Goal: Answer question/provide support: Submit feedback/report problem

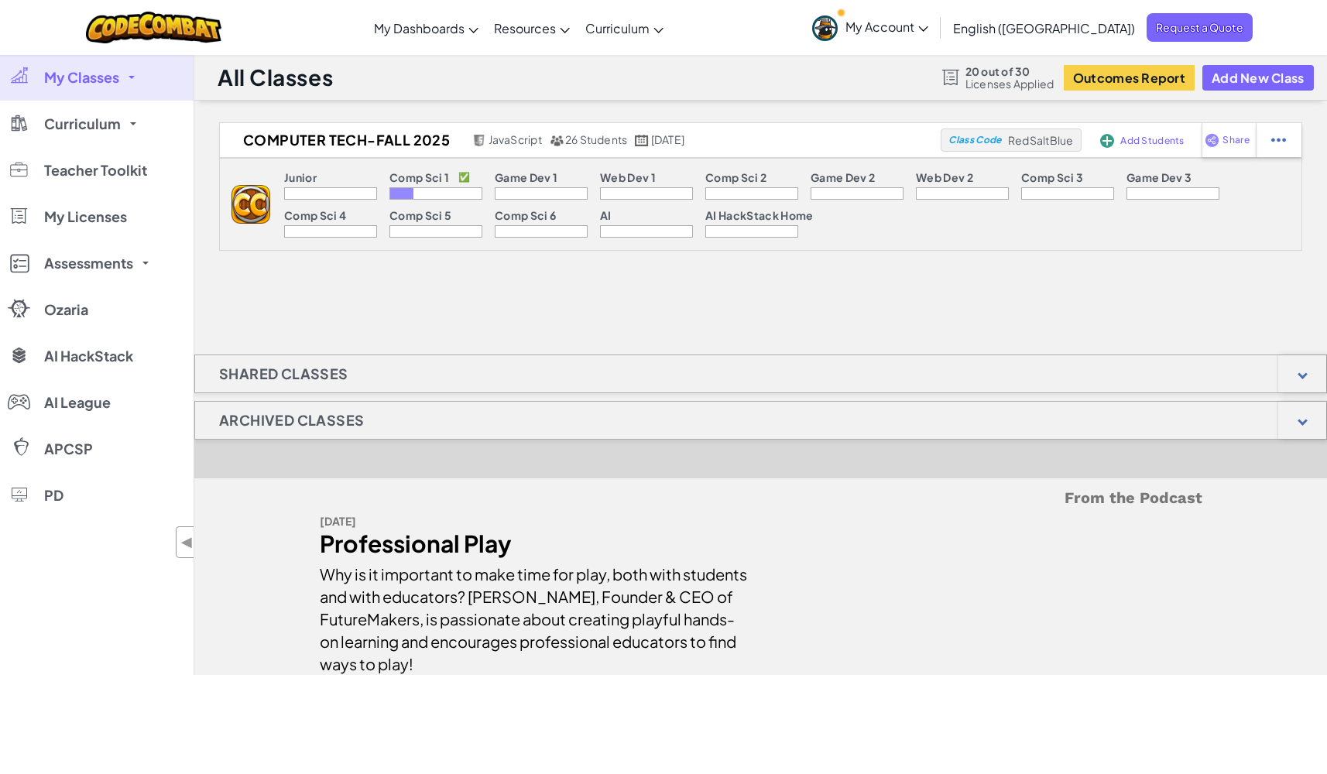
click at [441, 190] on div at bounding box center [436, 193] width 93 height 12
click at [342, 187] on div at bounding box center [330, 193] width 93 height 12
click at [458, 193] on div at bounding box center [436, 193] width 93 height 12
click at [313, 190] on div at bounding box center [330, 193] width 93 height 12
click at [450, 194] on div at bounding box center [436, 193] width 93 height 12
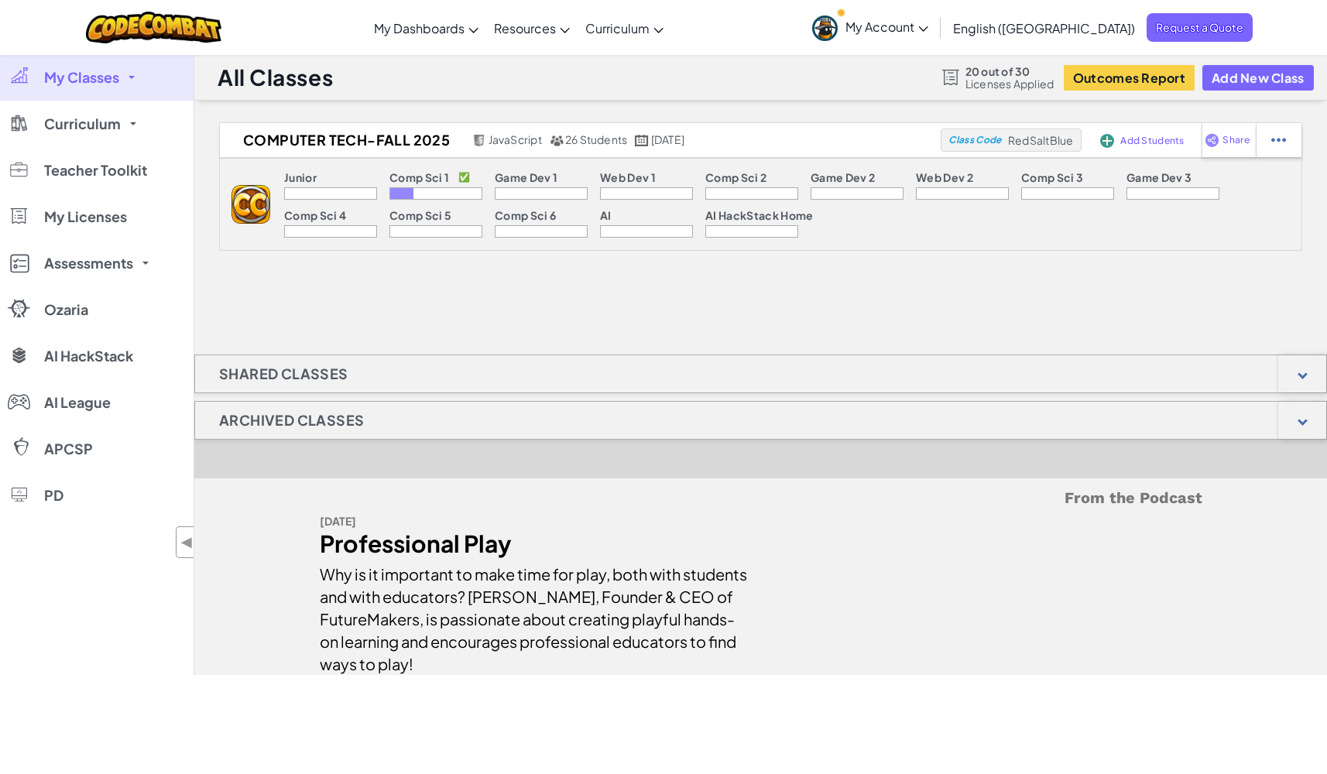
click at [445, 180] on p "Comp Sci 1" at bounding box center [420, 177] width 60 height 12
click at [413, 177] on p "Comp Sci 1" at bounding box center [420, 177] width 60 height 12
click at [417, 187] on div "Comp Sci 1 ✅" at bounding box center [436, 179] width 93 height 16
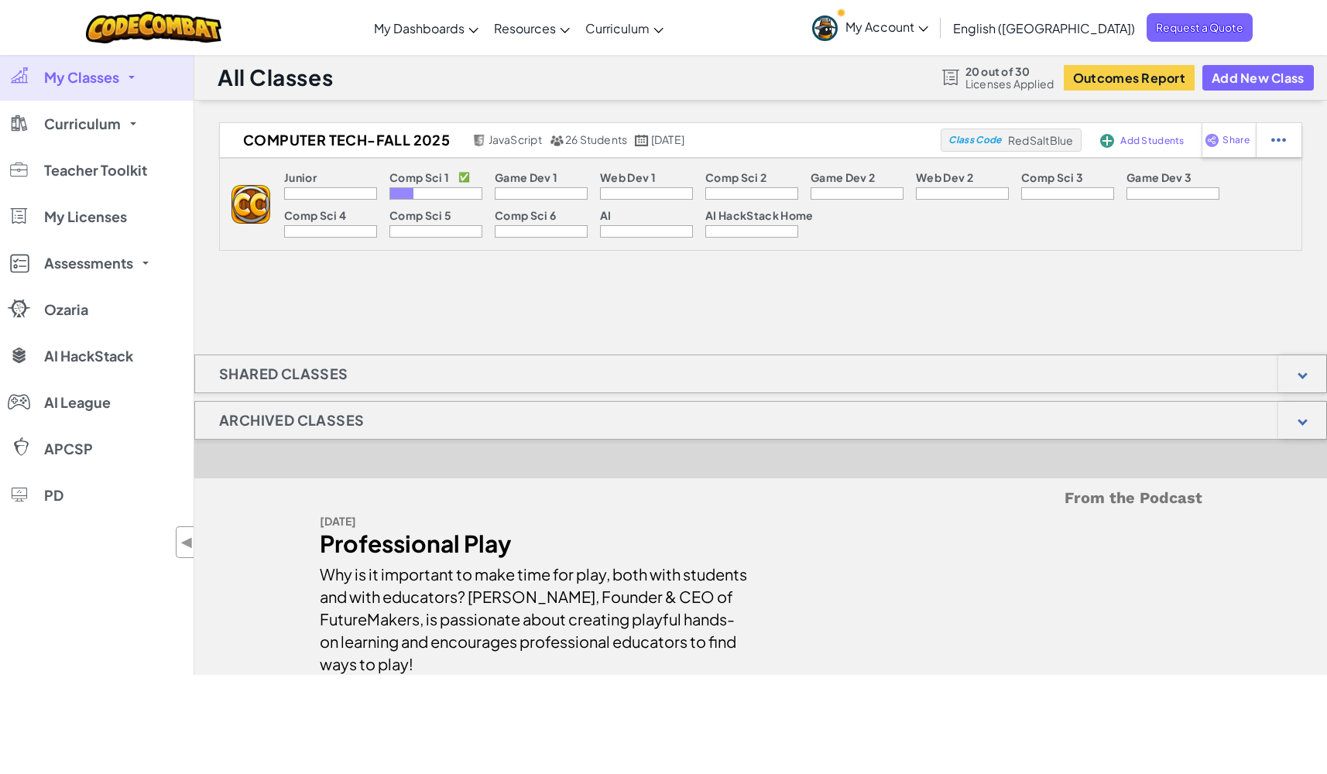
click at [118, 81] on span "My Classes" at bounding box center [81, 77] width 75 height 14
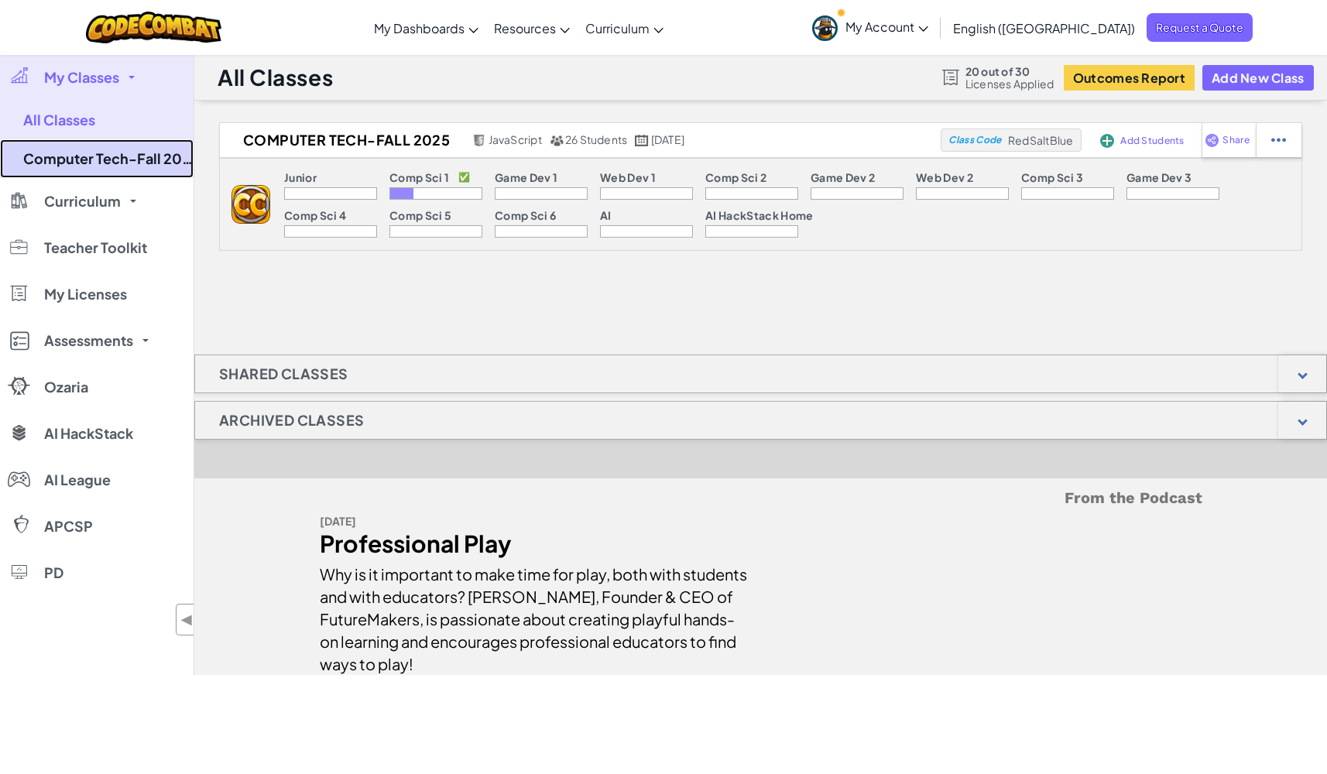
click at [101, 160] on link "Computer Tech-Fall 2025" at bounding box center [97, 158] width 194 height 39
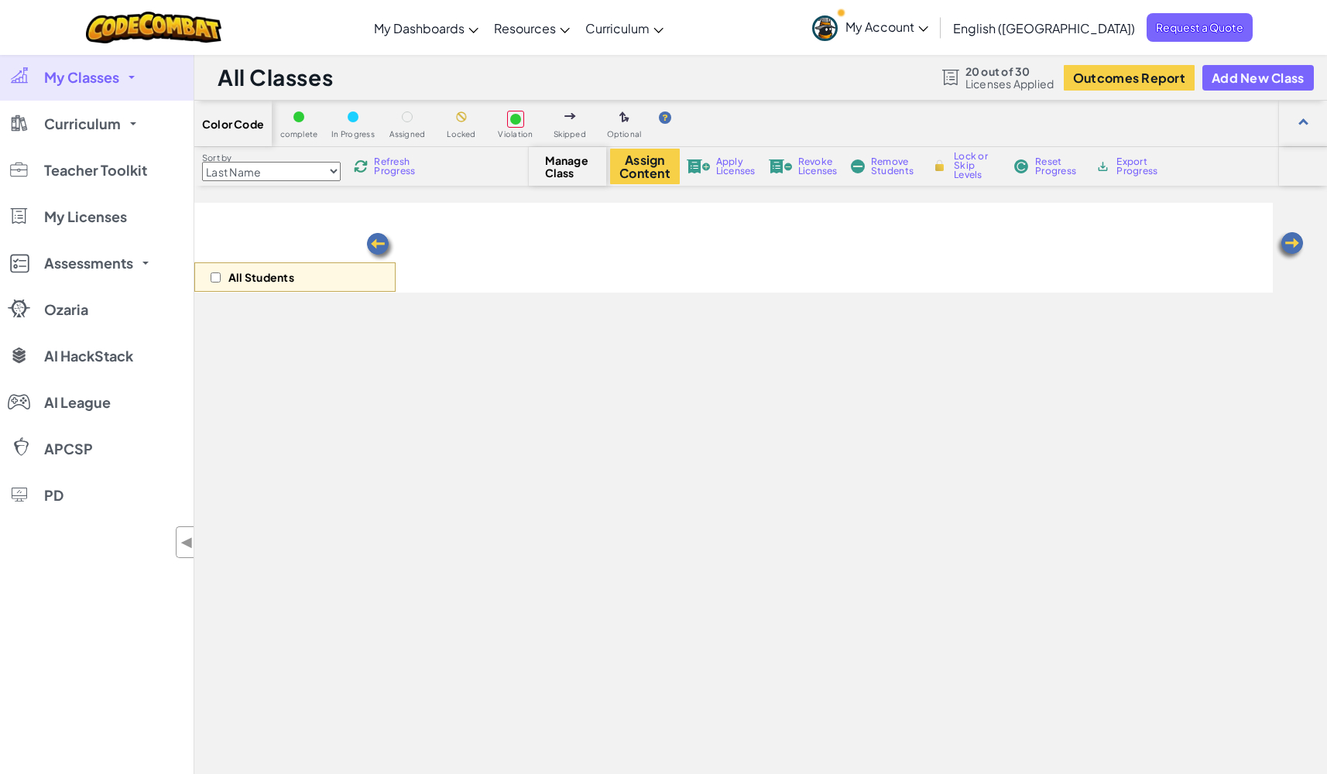
select select "560f1a9f22961295f9427742"
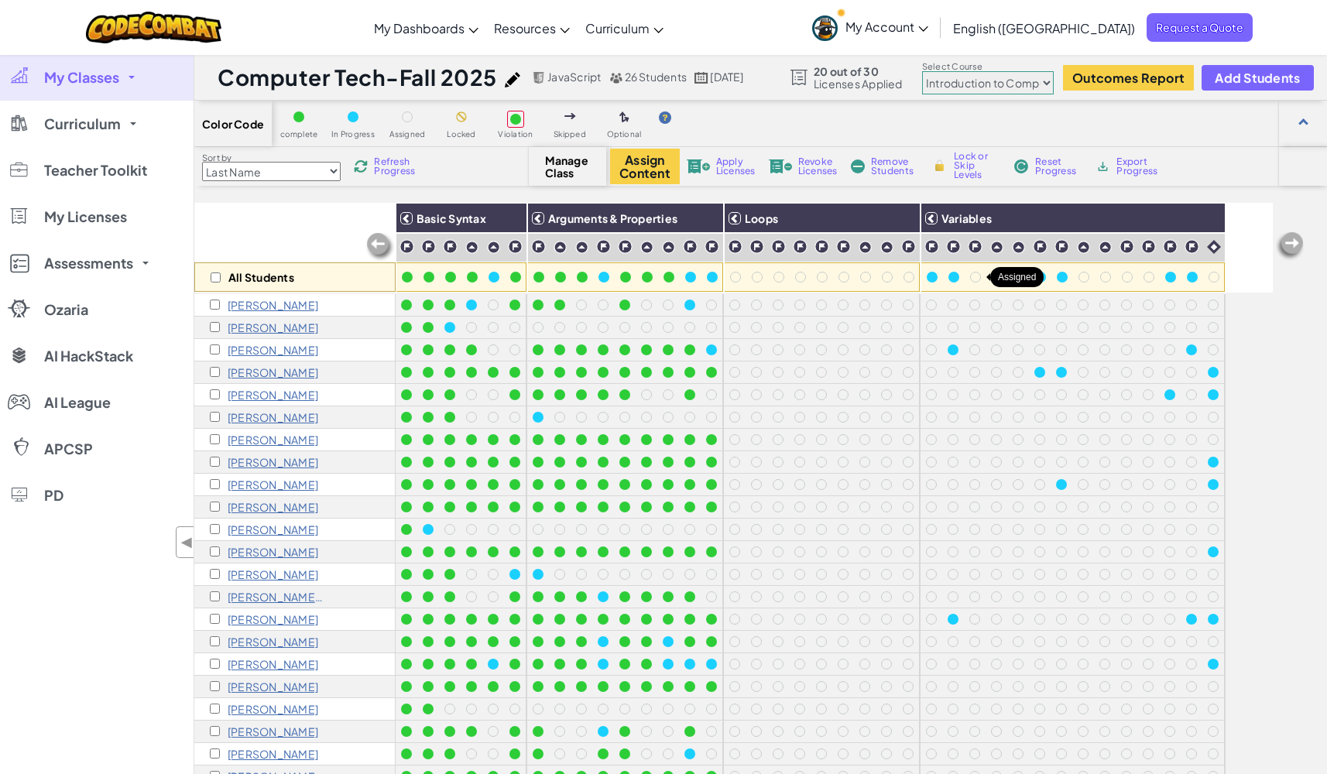
click at [978, 276] on div at bounding box center [975, 277] width 11 height 11
click at [1027, 83] on select "Junior Introduction to Computer Science Game Development 1 Web Development 1 Co…" at bounding box center [988, 82] width 132 height 23
click at [932, 243] on img at bounding box center [932, 246] width 15 height 15
click at [933, 349] on div at bounding box center [931, 350] width 11 height 11
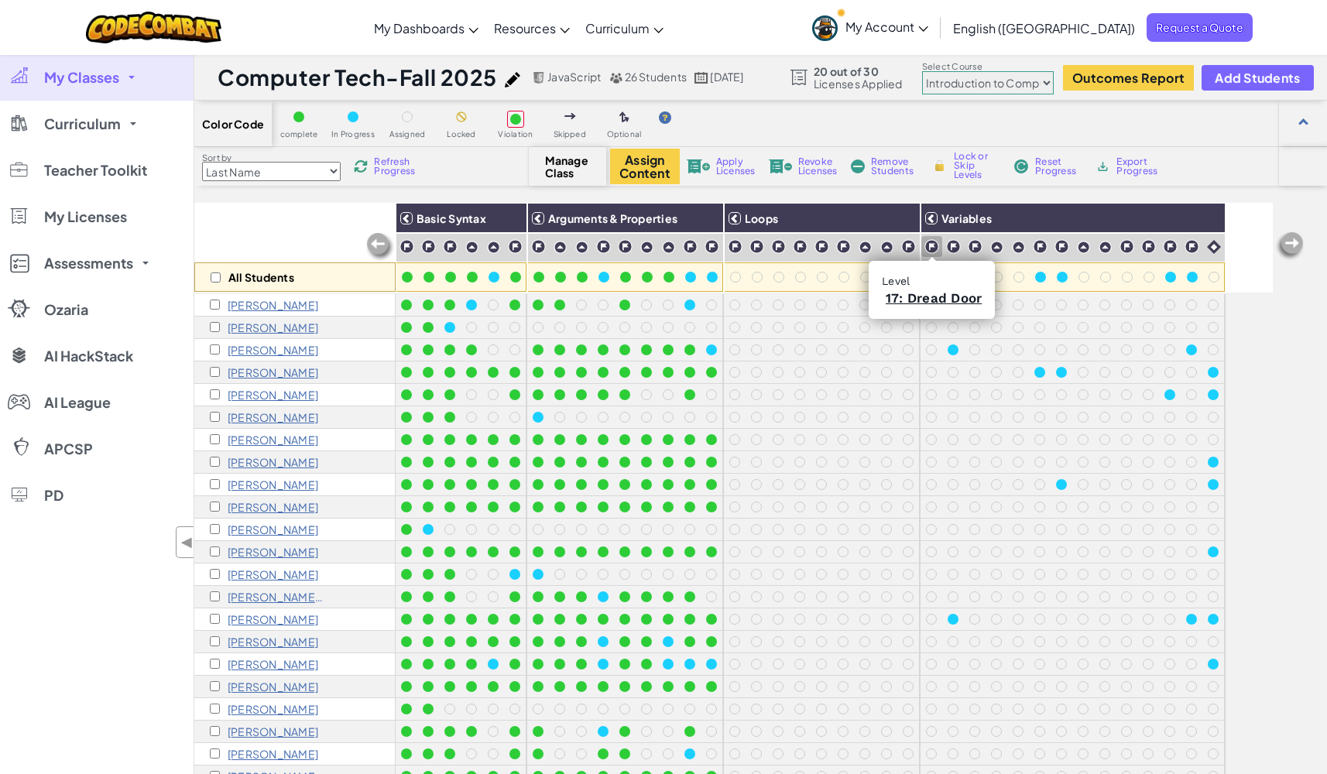
click at [931, 248] on img at bounding box center [932, 246] width 15 height 15
click at [933, 291] on link "17: Dread Door" at bounding box center [934, 297] width 96 height 15
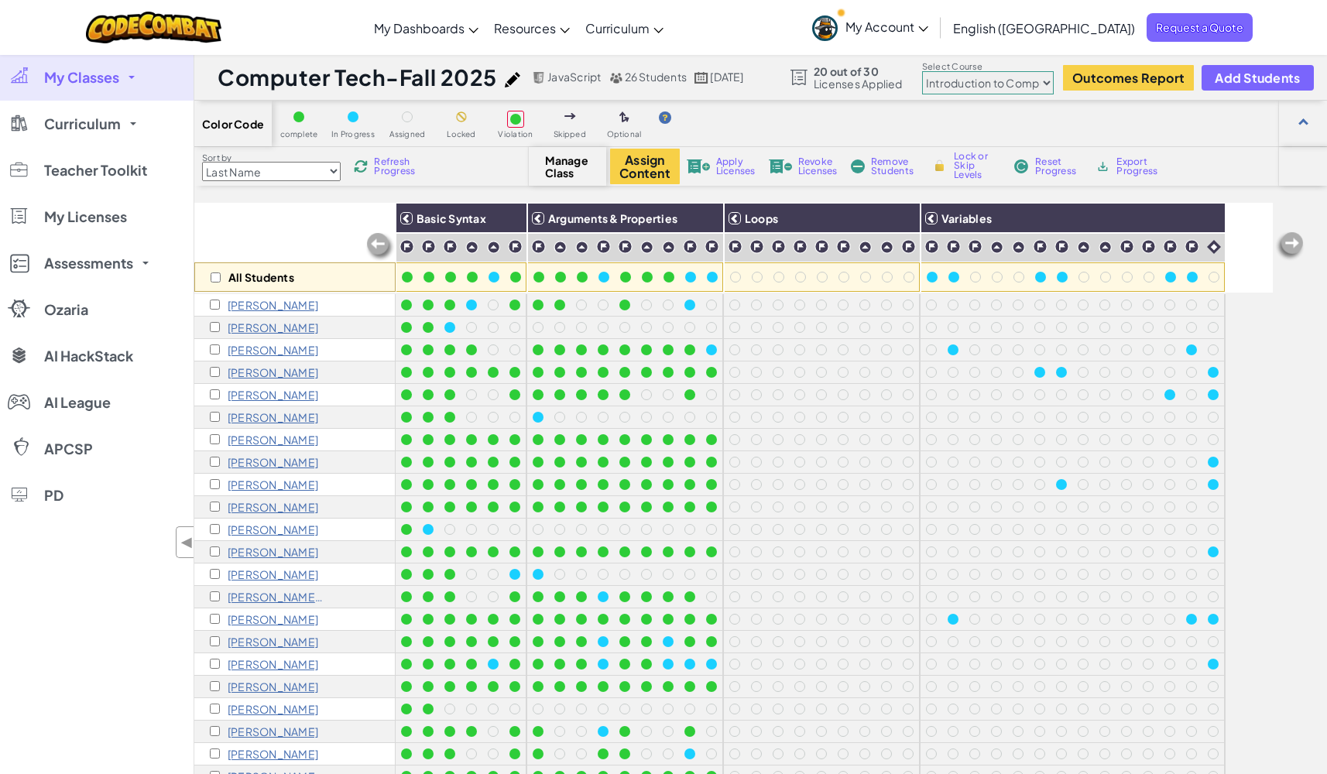
click at [929, 27] on span "My Account" at bounding box center [887, 27] width 83 height 16
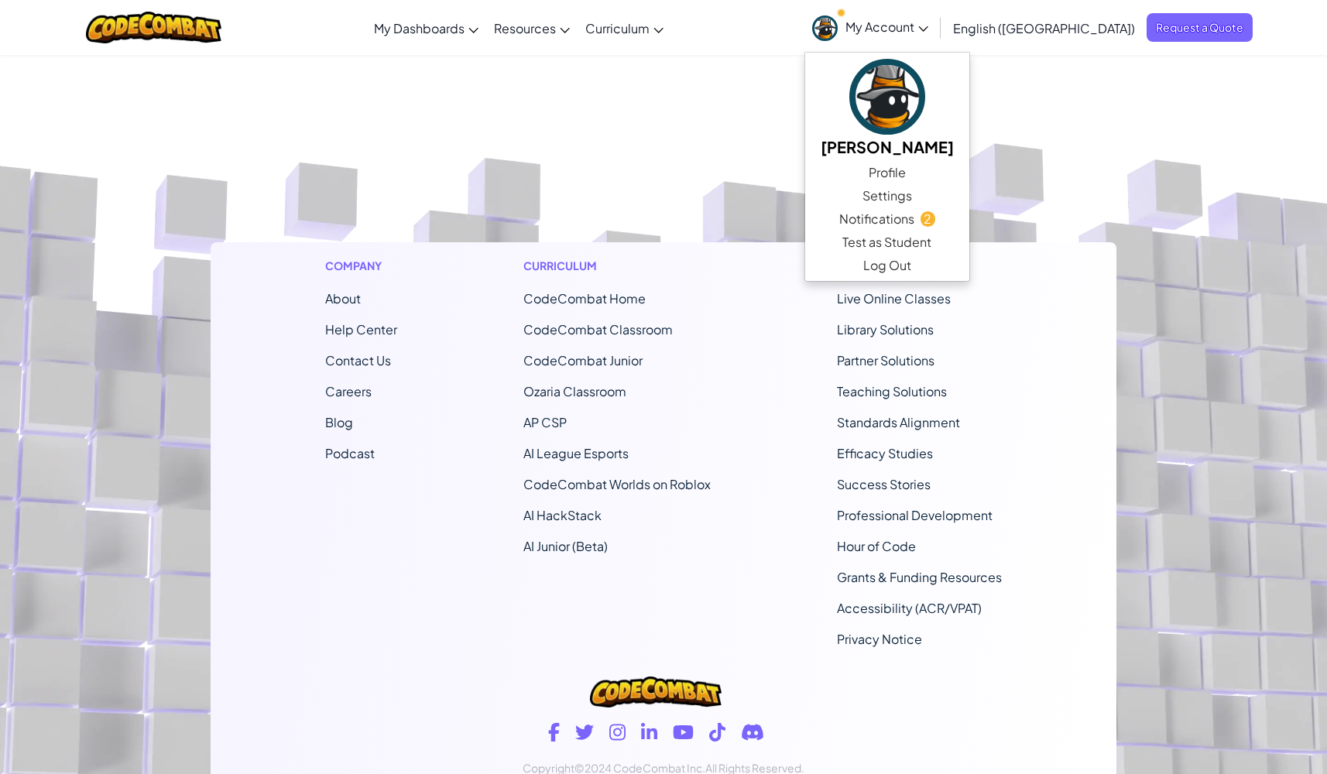
scroll to position [955, 0]
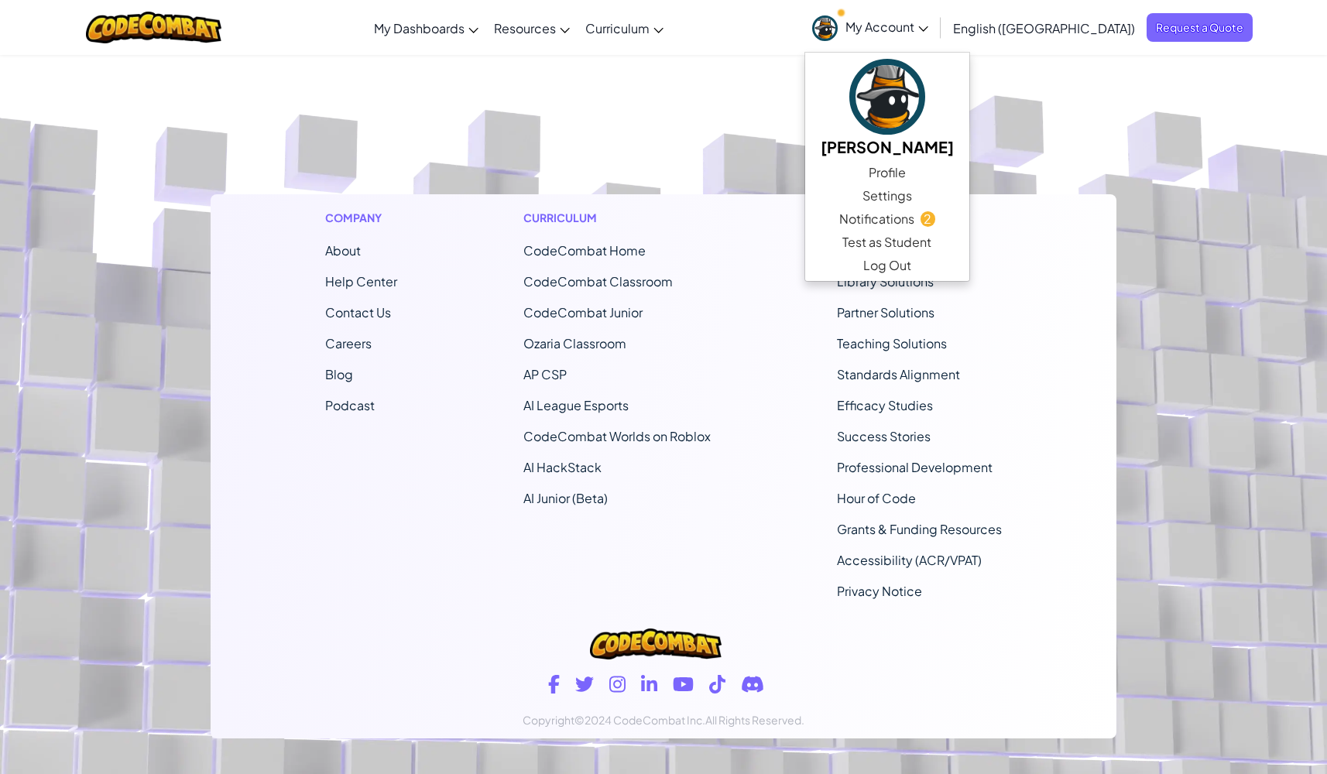
click at [367, 314] on span "Contact Us" at bounding box center [358, 312] width 66 height 16
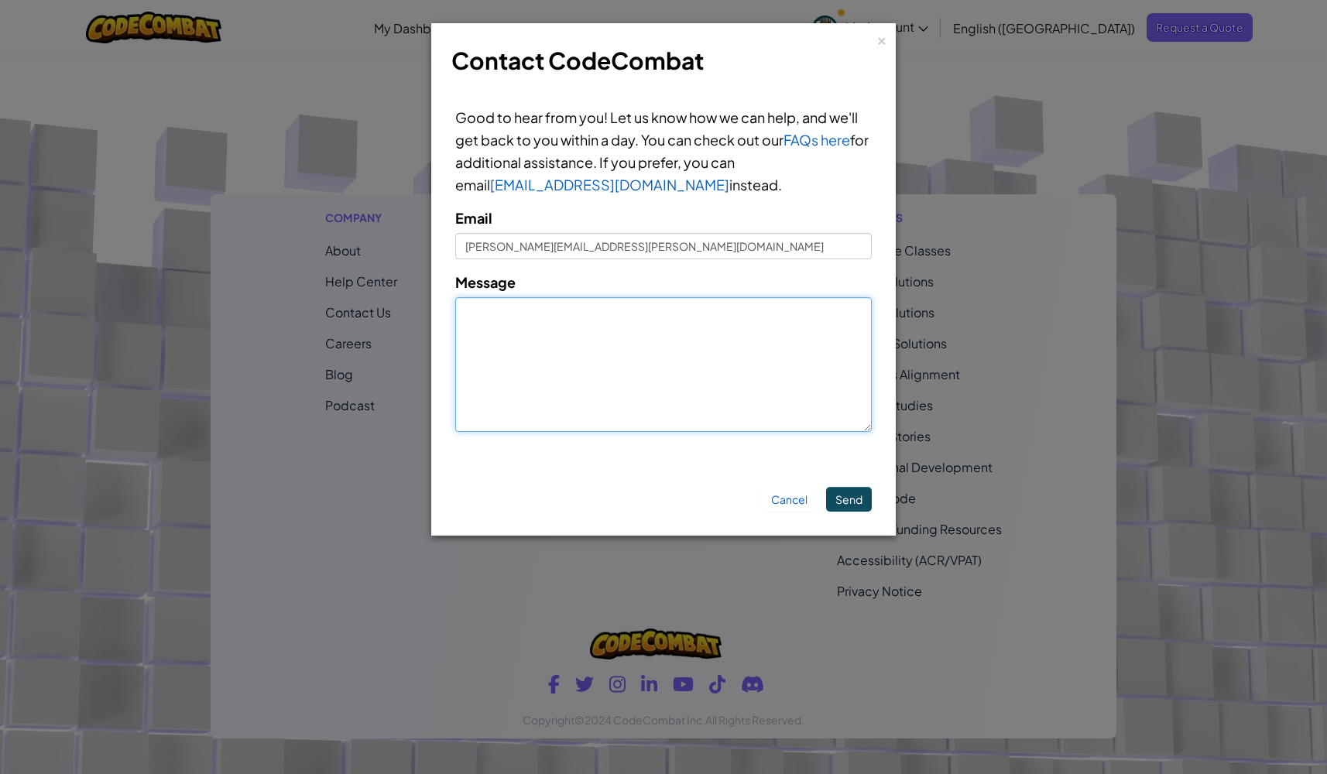
click at [549, 311] on textarea "Message" at bounding box center [663, 364] width 417 height 135
type textarea "Hello, My students are not able to access"
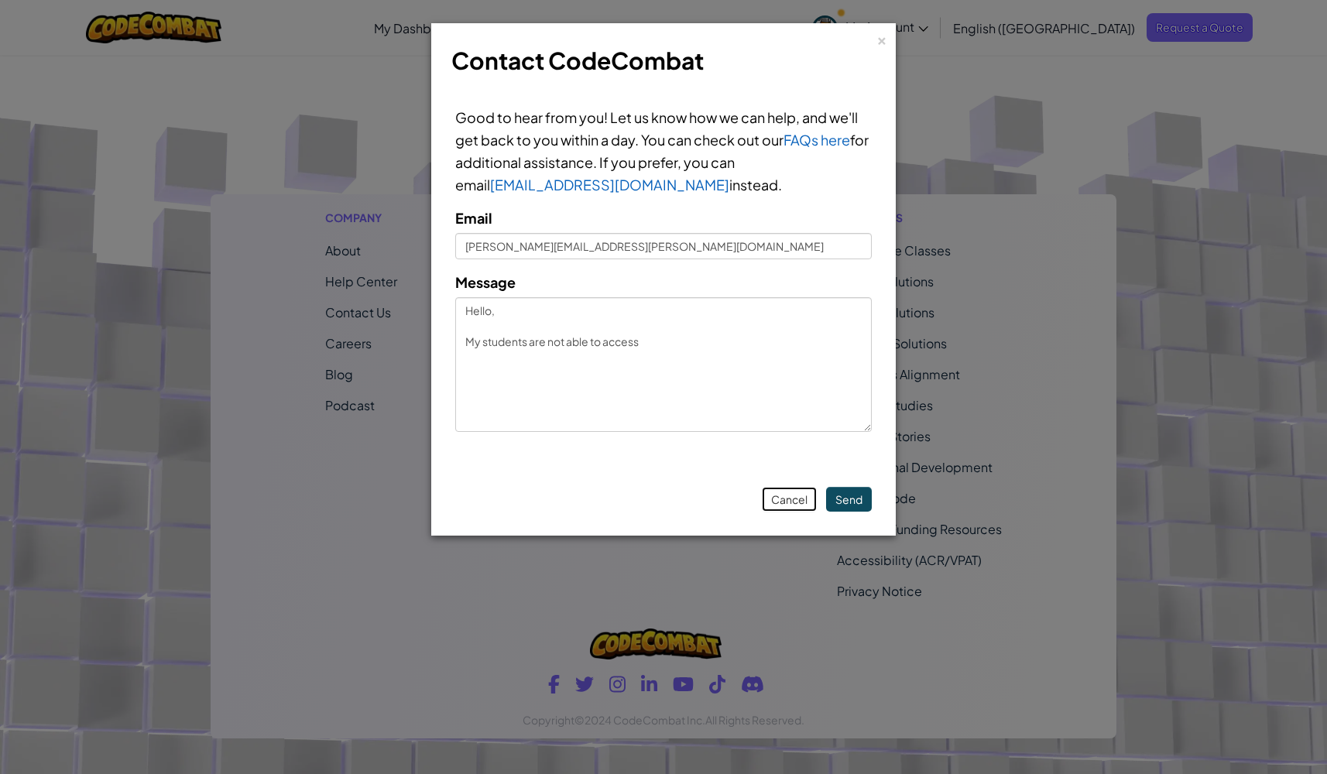
click at [794, 495] on link "Cancel" at bounding box center [789, 499] width 55 height 25
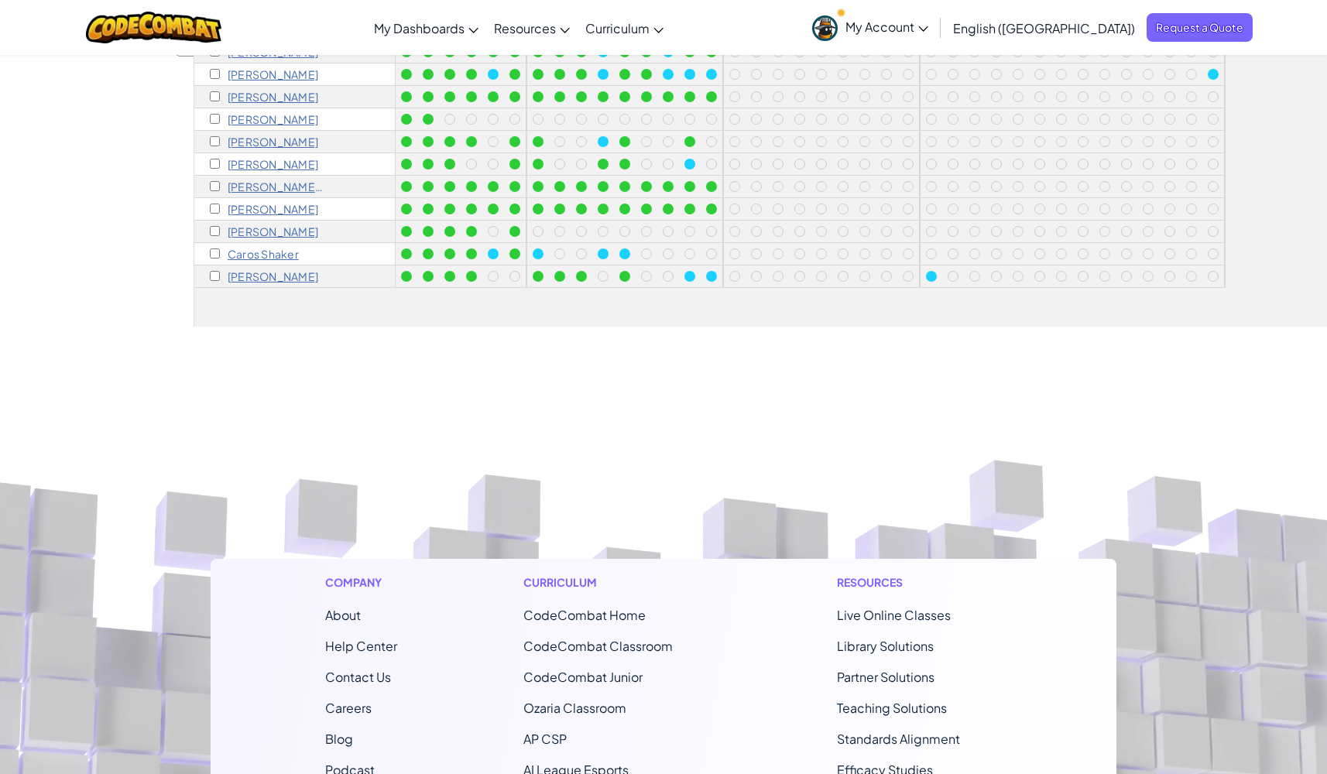
scroll to position [647, 0]
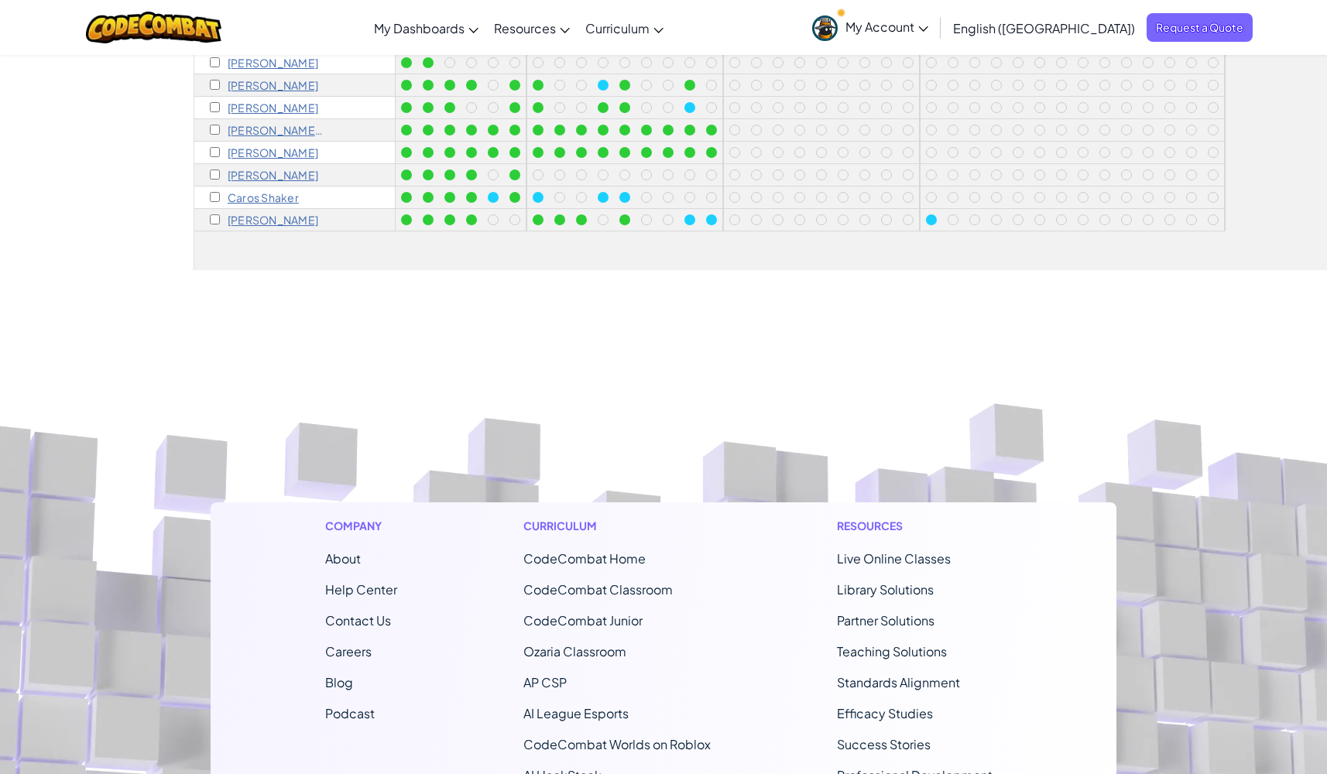
click at [372, 613] on span "Contact Us" at bounding box center [358, 621] width 66 height 16
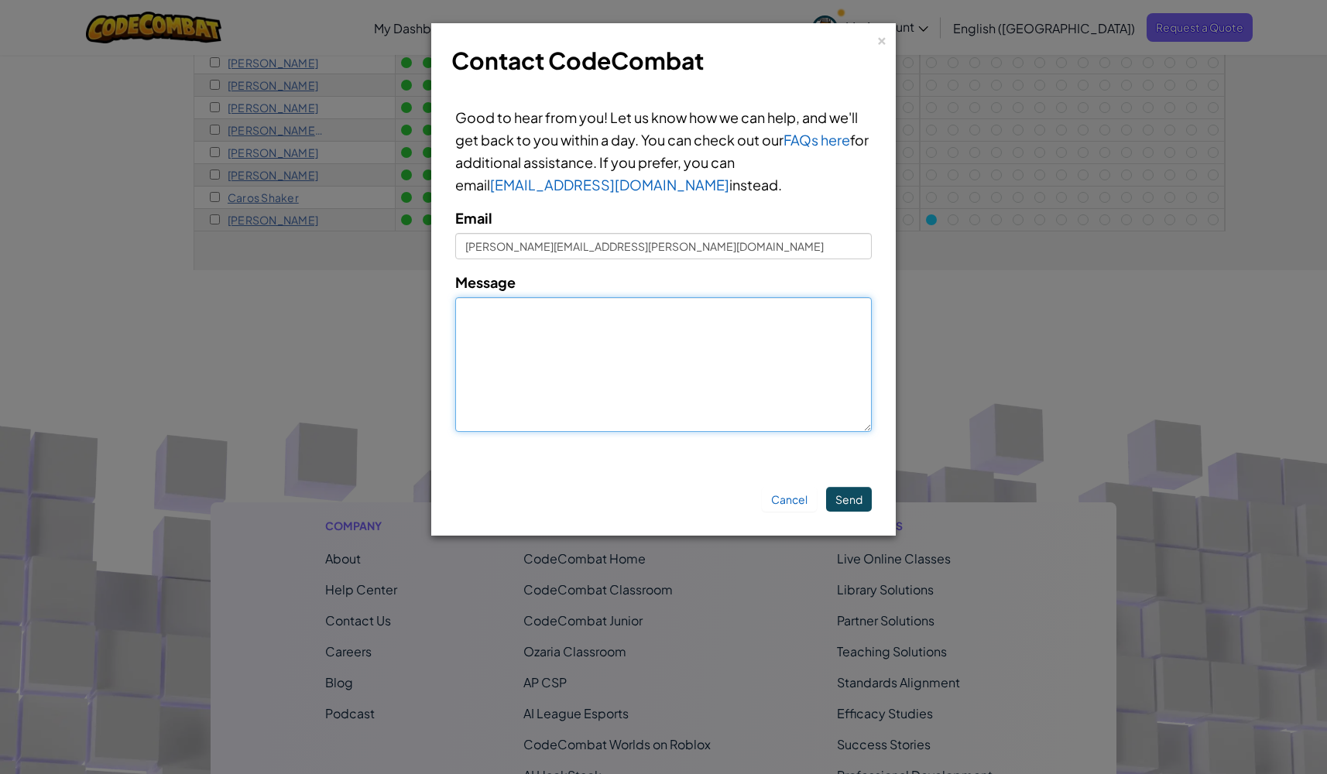
click at [512, 345] on textarea "Message" at bounding box center [663, 364] width 417 height 135
drag, startPoint x: 643, startPoint y: 342, endPoint x: 658, endPoint y: 352, distance: 17.8
click at [647, 345] on textarea "Hello, My students are not able to access Loops"" at bounding box center [663, 364] width 417 height 135
click at [703, 343] on textarea "Hello, My students are not able to access "Loops"" at bounding box center [663, 364] width 417 height 135
click at [470, 357] on textarea "Hello, My students are not able to access "Loops" or "Variables" (levels 10-25)…" at bounding box center [663, 364] width 417 height 135
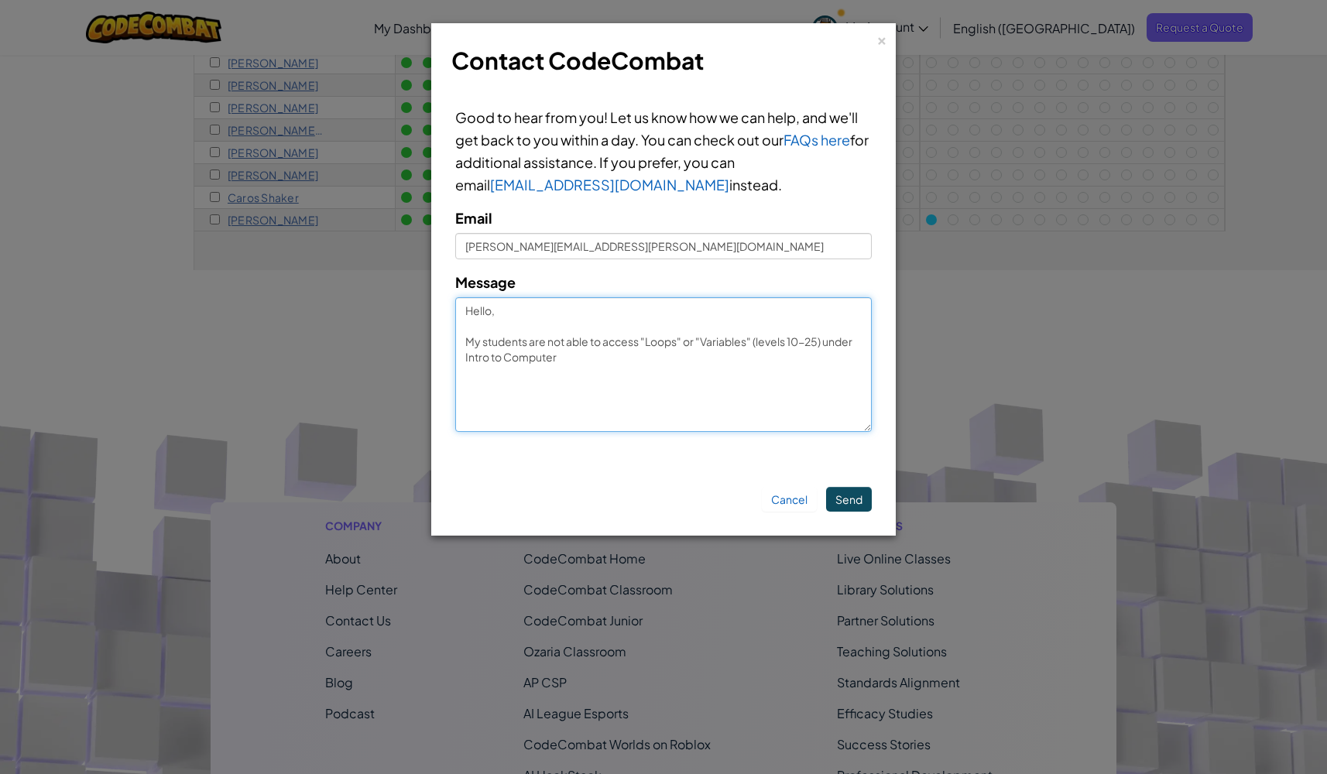
drag, startPoint x: 599, startPoint y: 360, endPoint x: 587, endPoint y: 356, distance: 13.0
click at [587, 356] on textarea "Hello, My students are not able to access "Loops" or "Variables" (levels 10-25)…" at bounding box center [663, 364] width 417 height 135
drag, startPoint x: 627, startPoint y: 362, endPoint x: 450, endPoint y: 302, distance: 187.1
click at [450, 302] on div "Good to hear from you! Let us know how we can help, and we'll get back to you w…" at bounding box center [664, 275] width 448 height 369
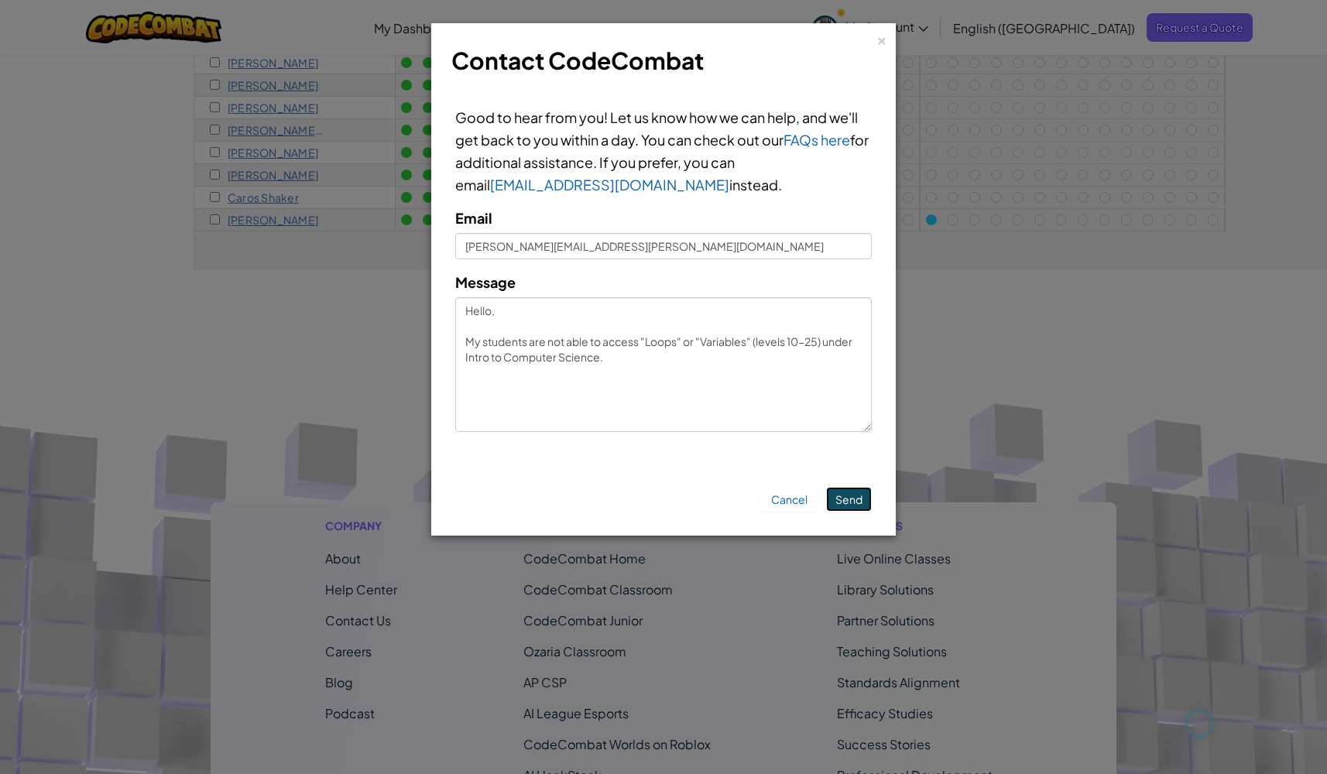
click at [843, 492] on button "Send" at bounding box center [849, 499] width 46 height 25
type textarea "Thanks!"
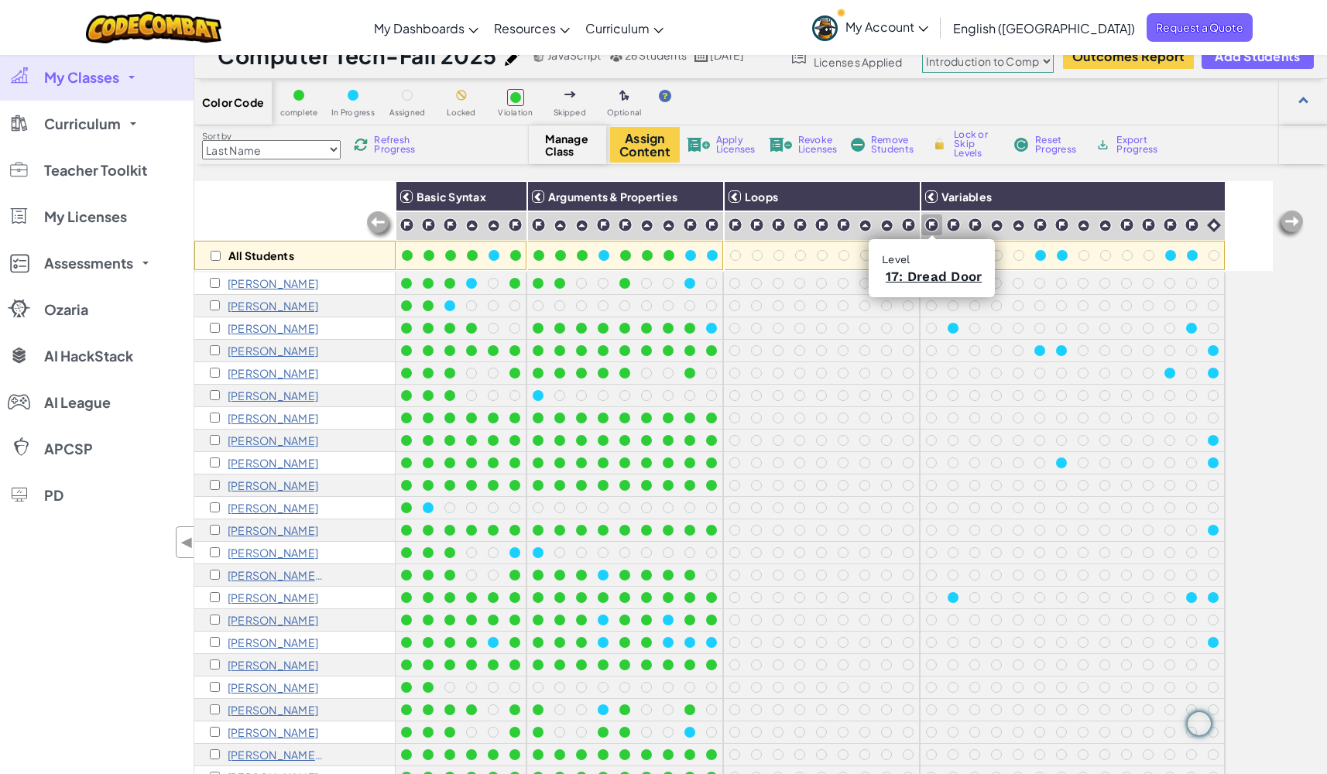
scroll to position [0, 0]
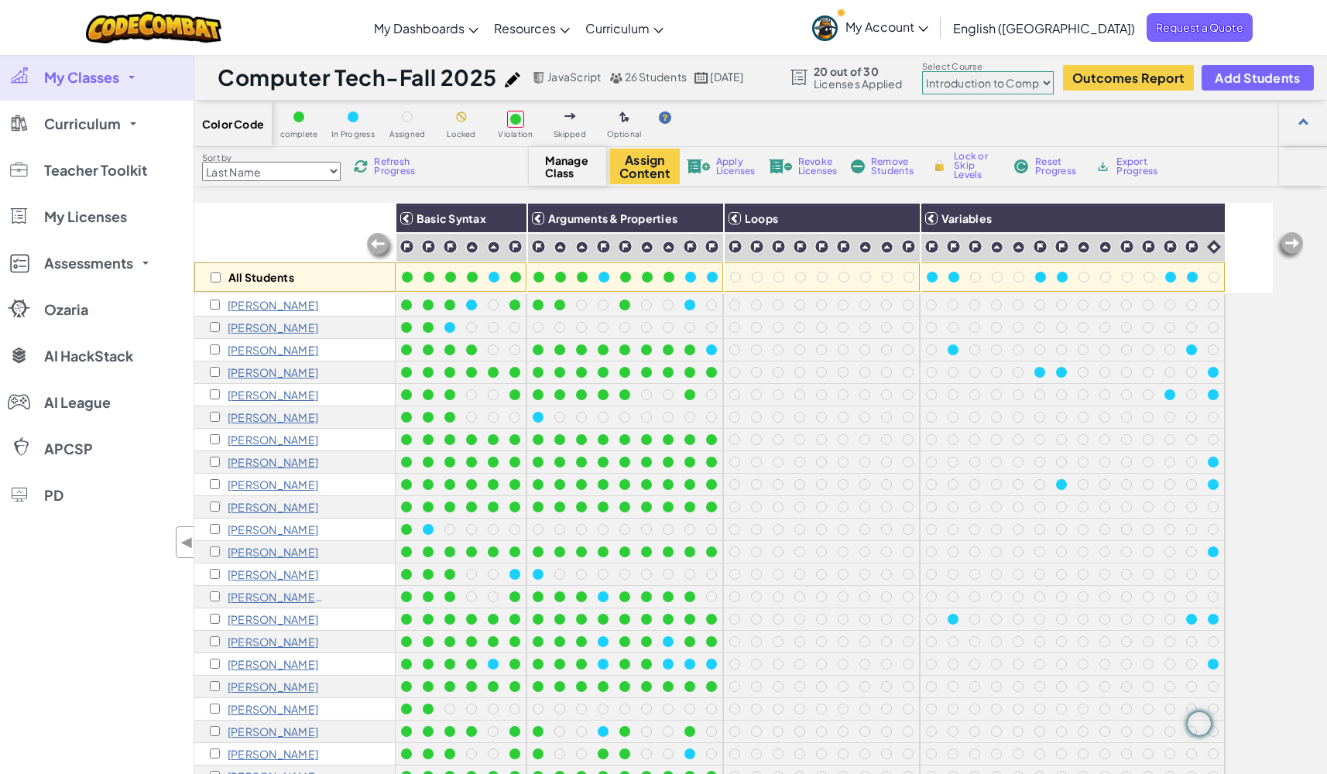
click at [1042, 87] on select "Junior Introduction to Computer Science Game Development 1 Web Development 1 Co…" at bounding box center [988, 82] width 132 height 23
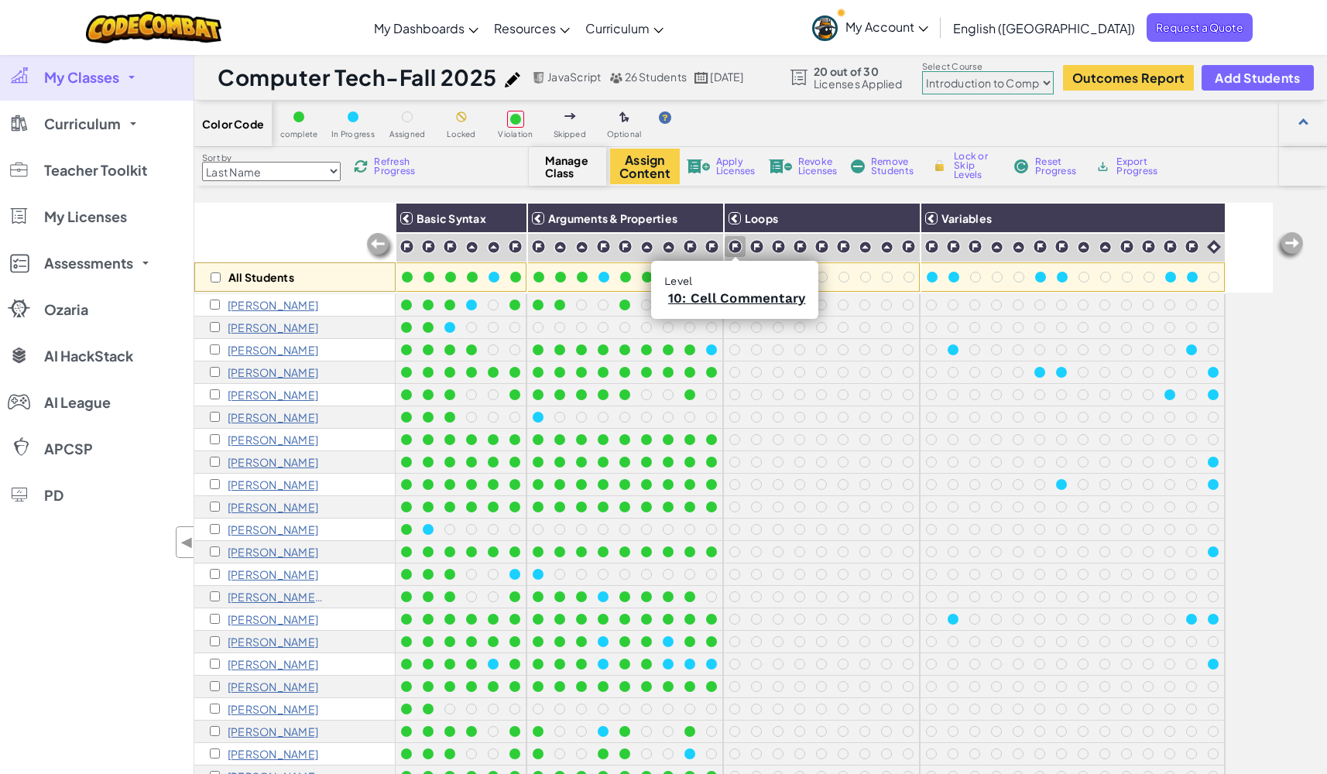
click at [734, 249] on img at bounding box center [735, 246] width 15 height 15
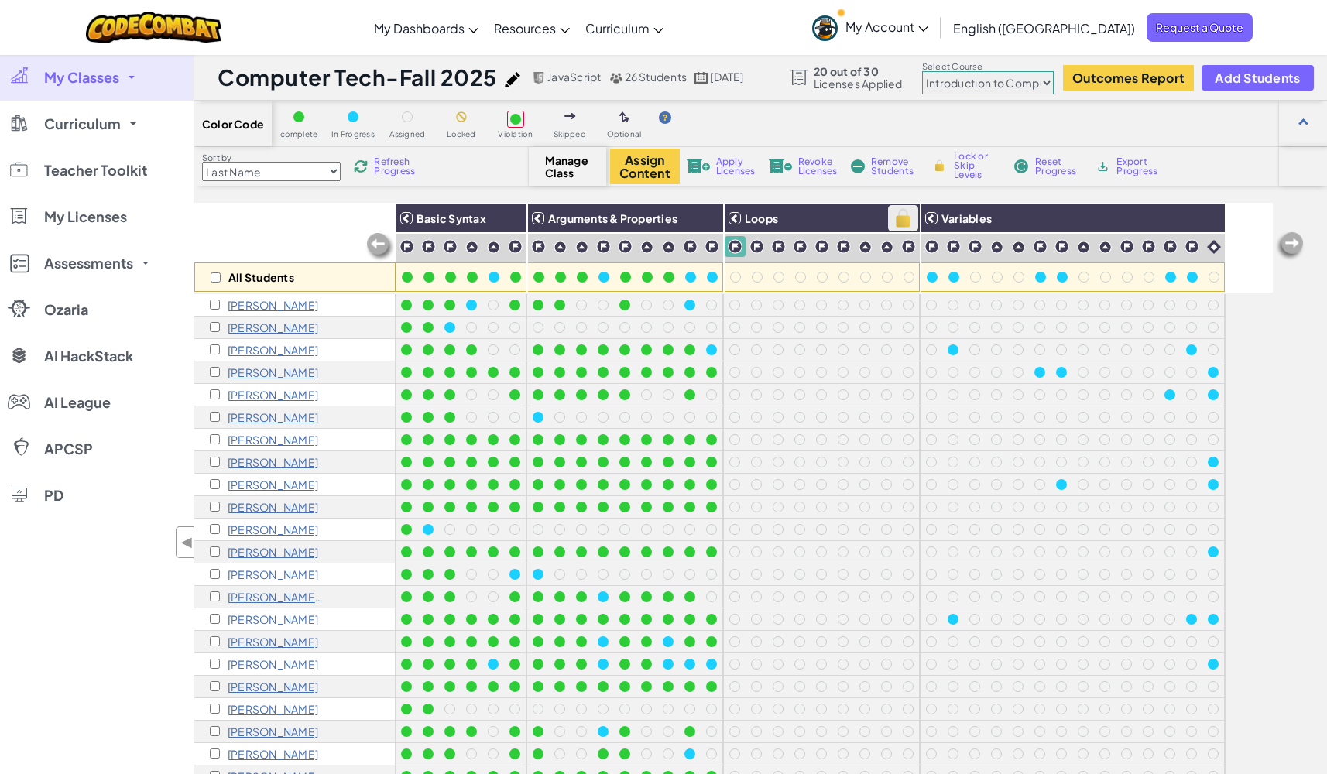
click at [904, 218] on img at bounding box center [903, 218] width 27 height 23
checkbox input "true"
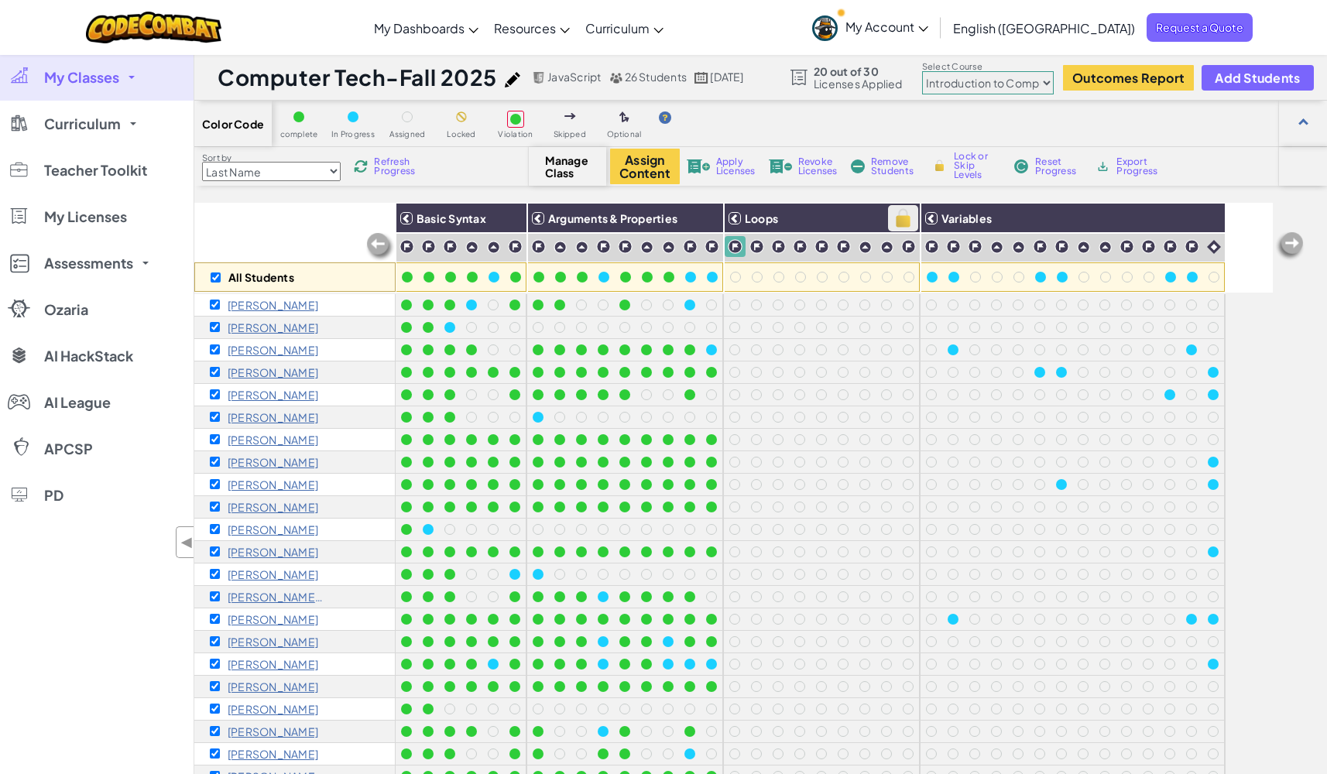
checkbox input "true"
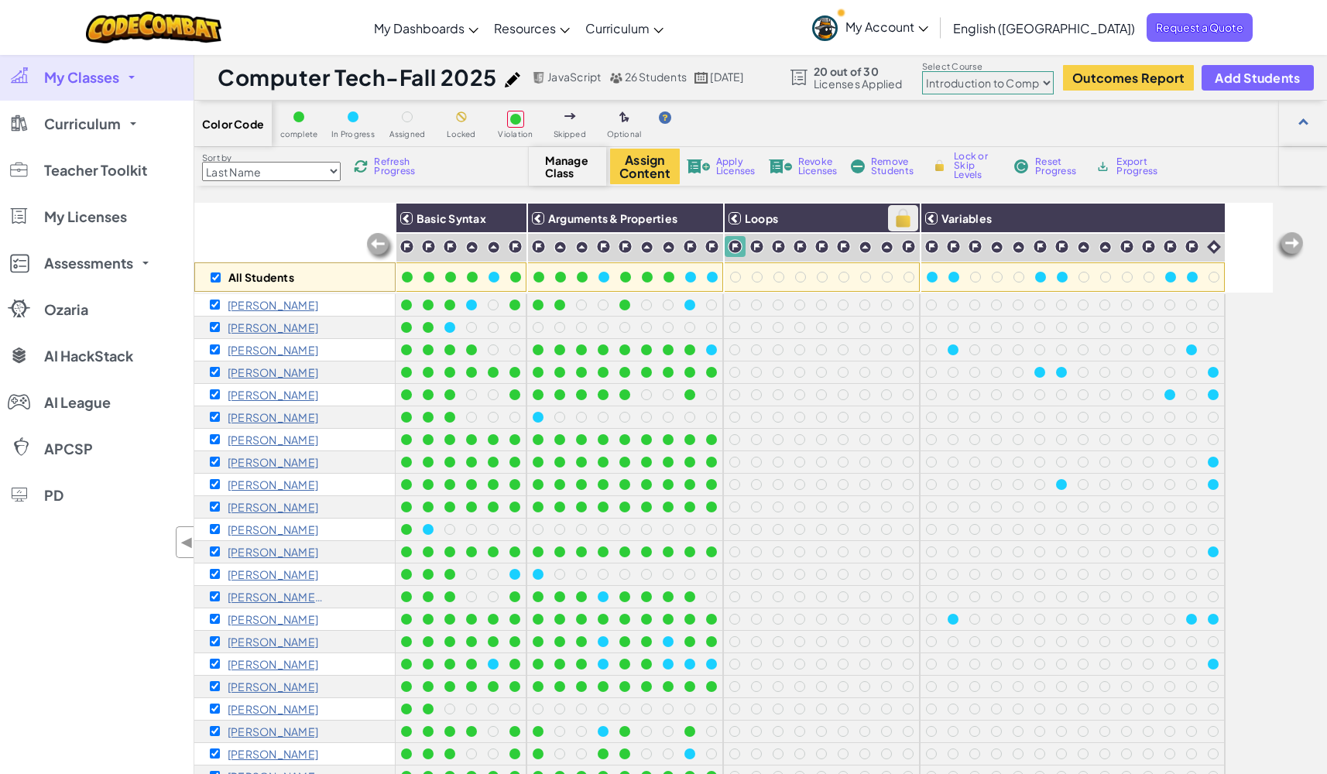
checkbox input "true"
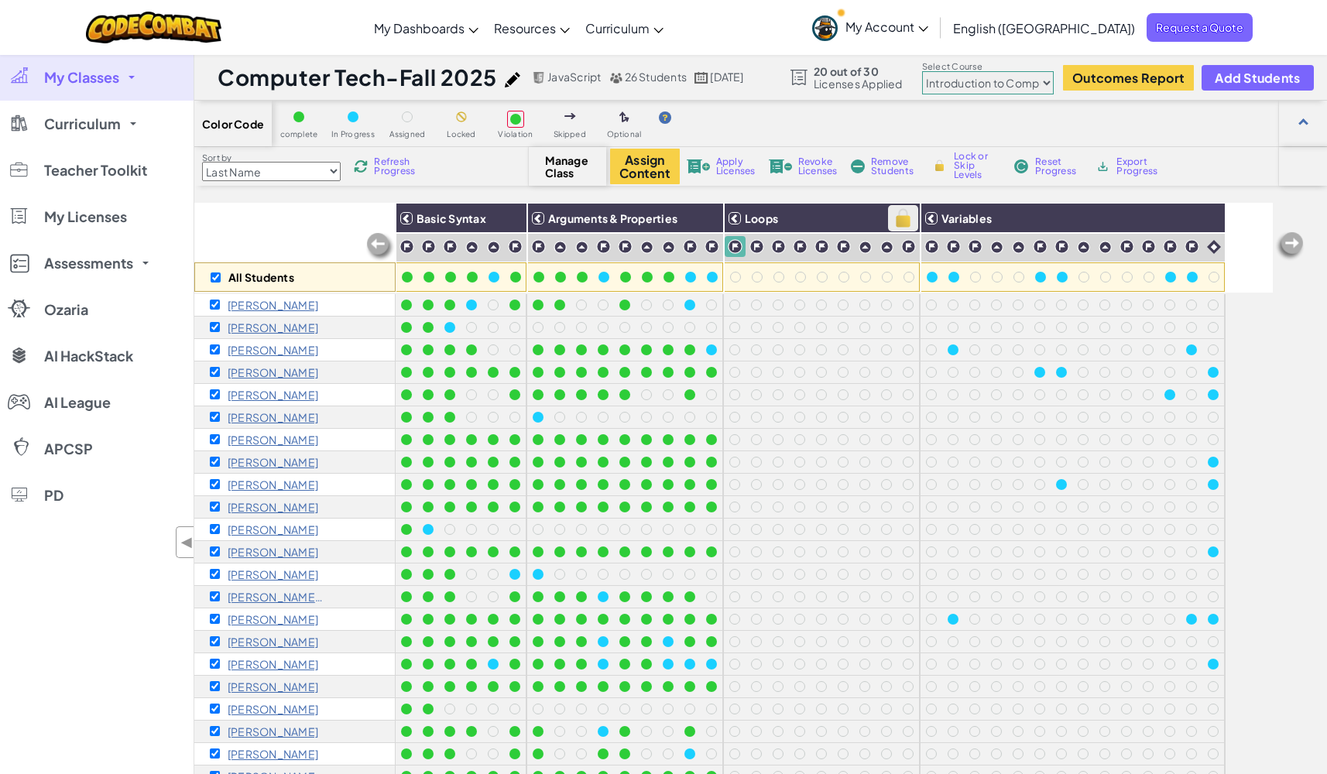
checkbox input "true"
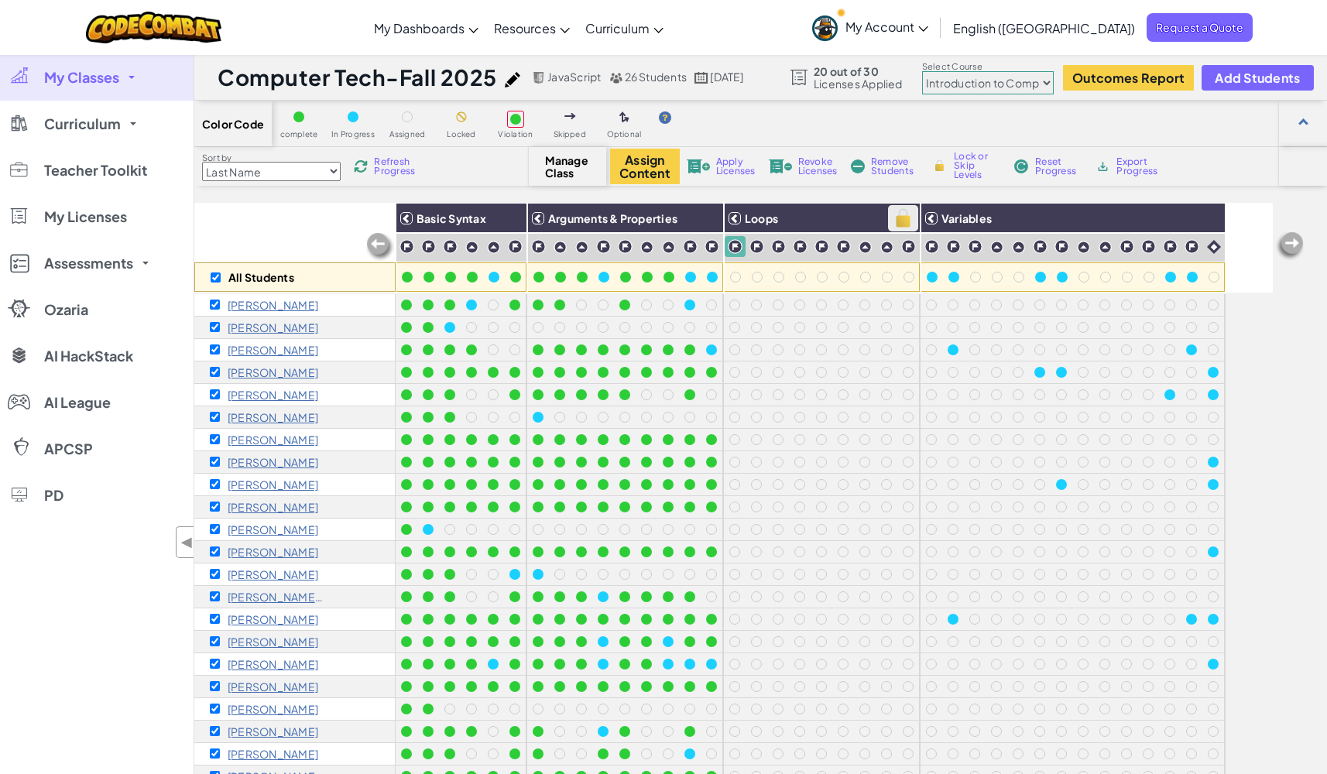
checkbox input "true"
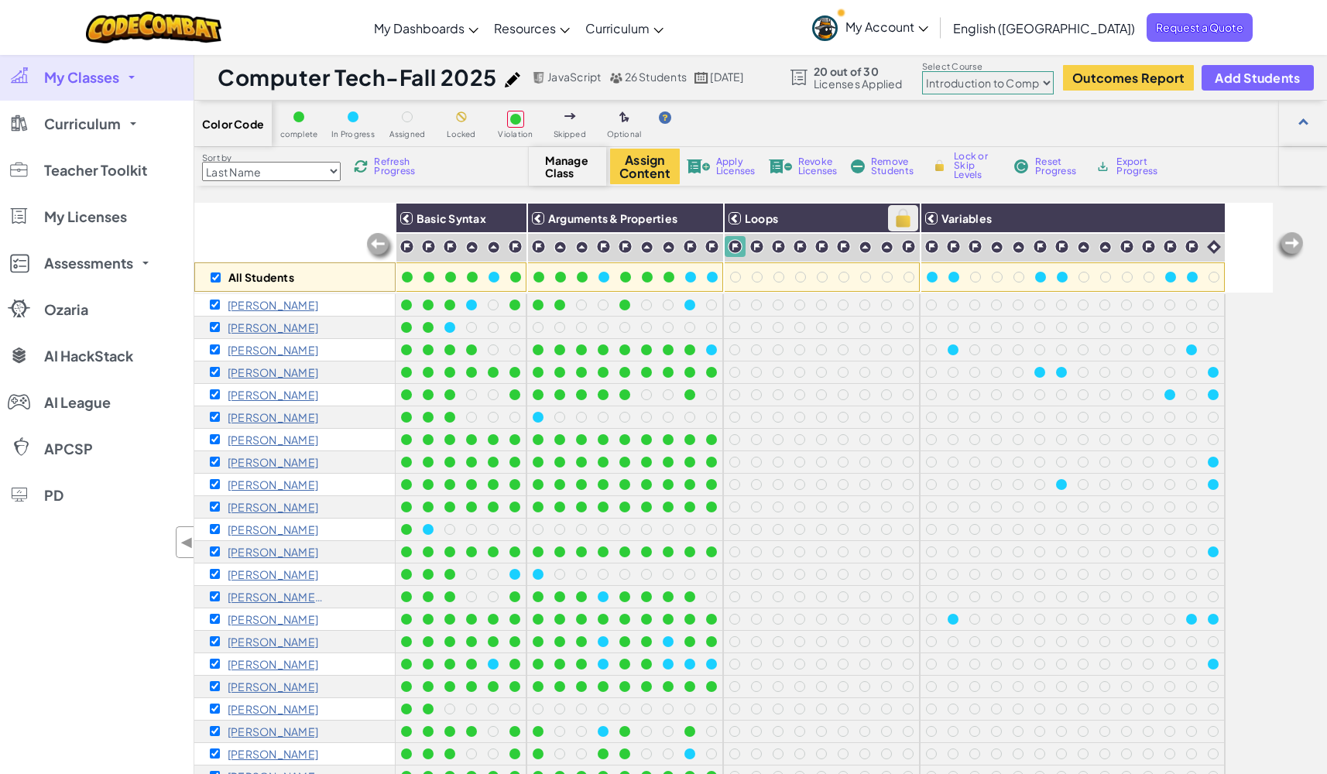
checkbox input "true"
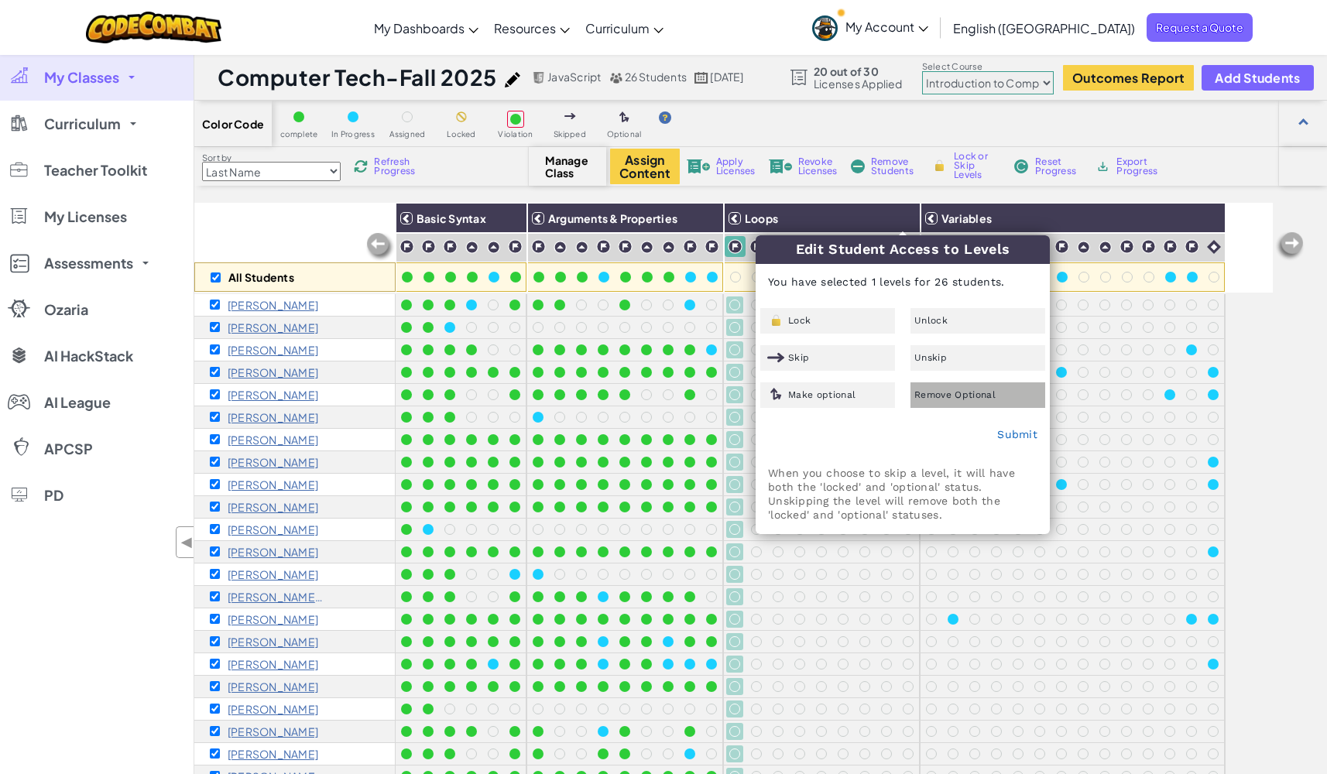
click at [967, 397] on span "Remove Optional" at bounding box center [955, 394] width 81 height 9
click at [1015, 434] on link "Submit" at bounding box center [1018, 434] width 40 height 12
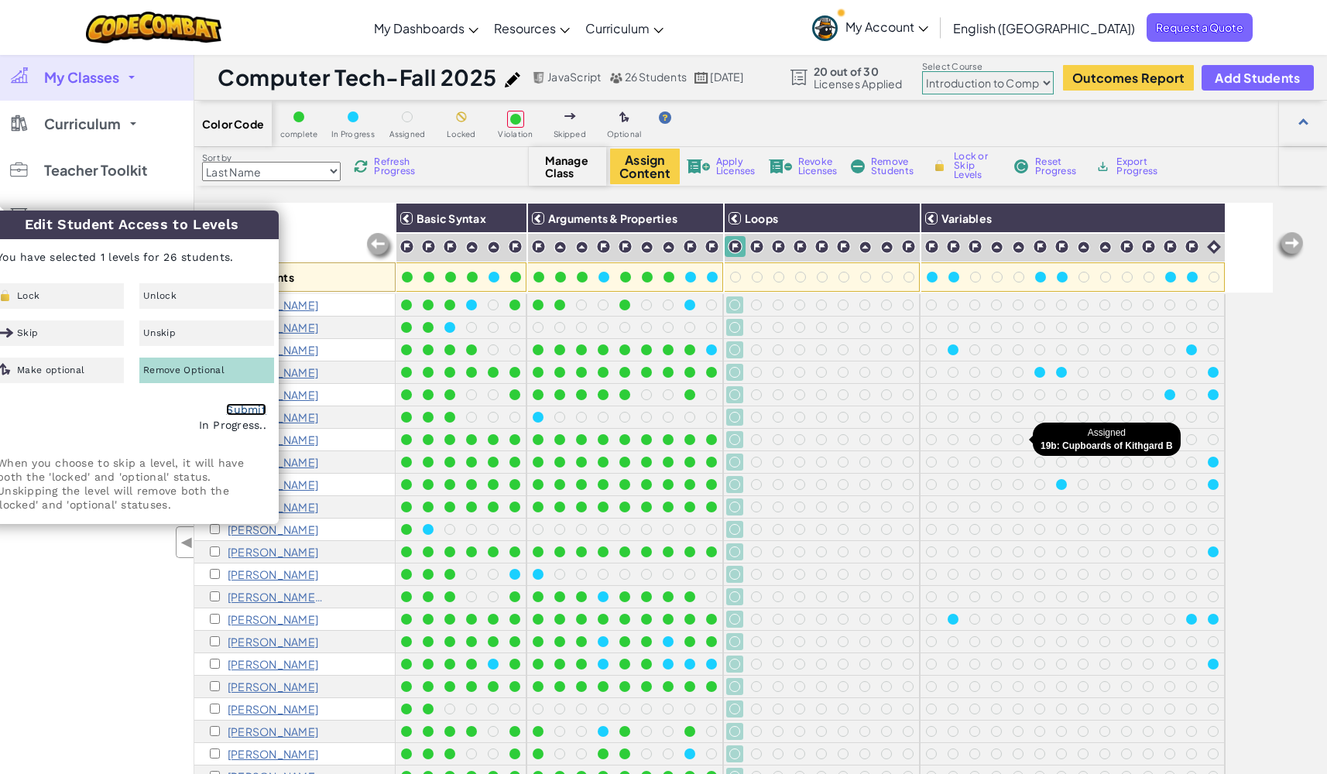
checkbox input "false"
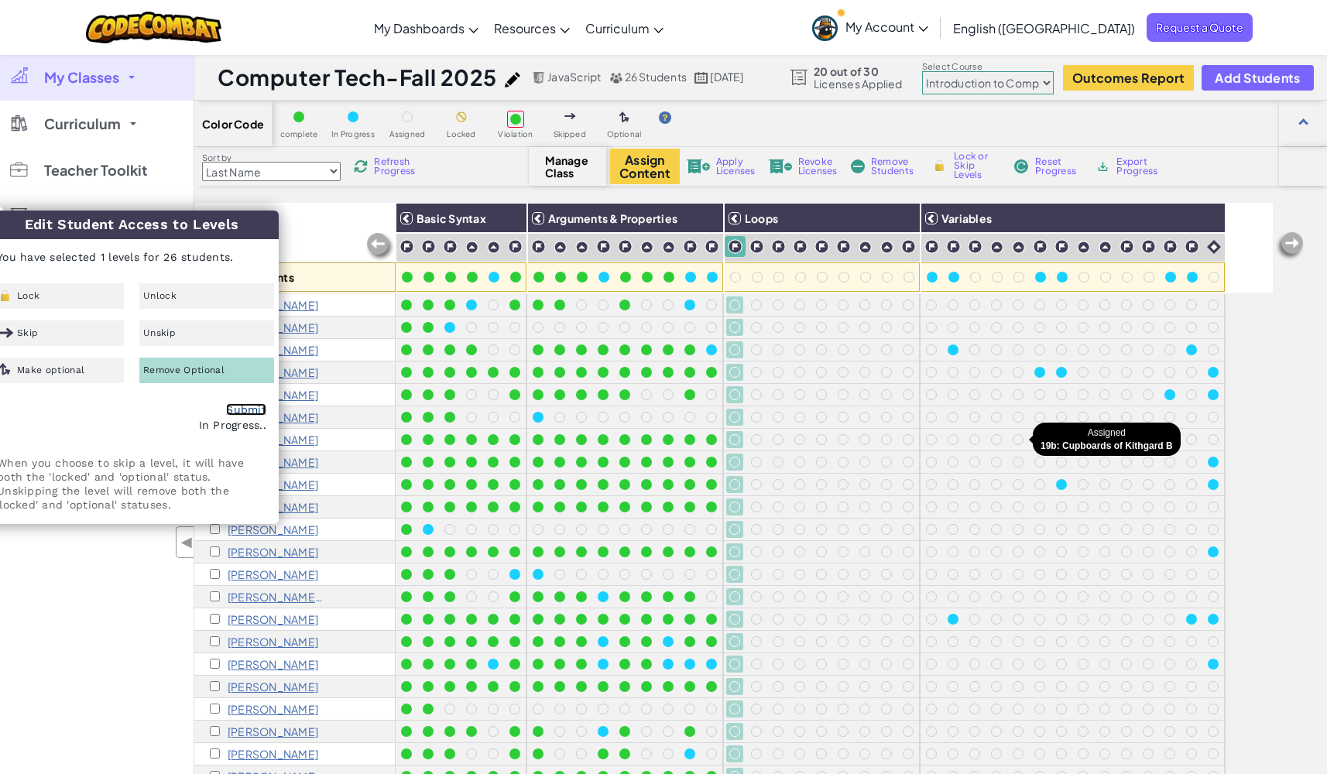
checkbox input "false"
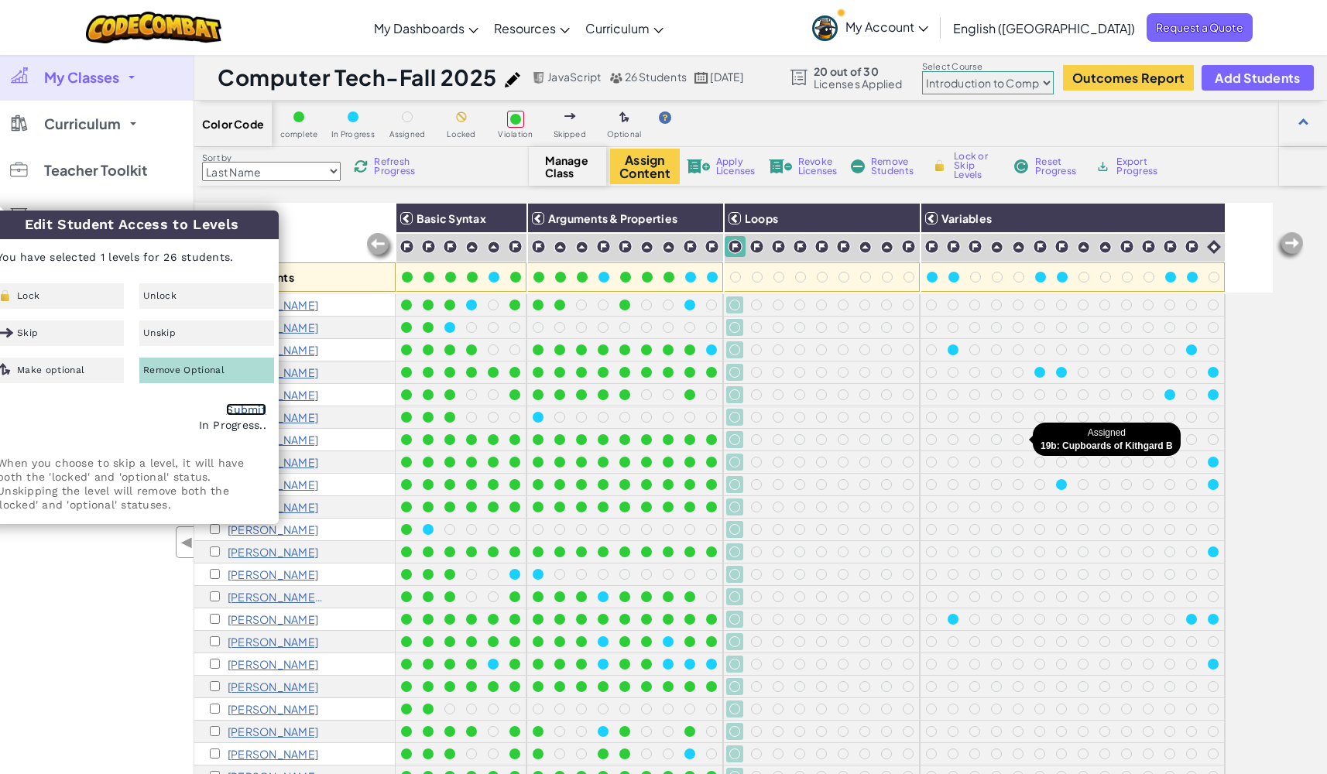
checkbox input "false"
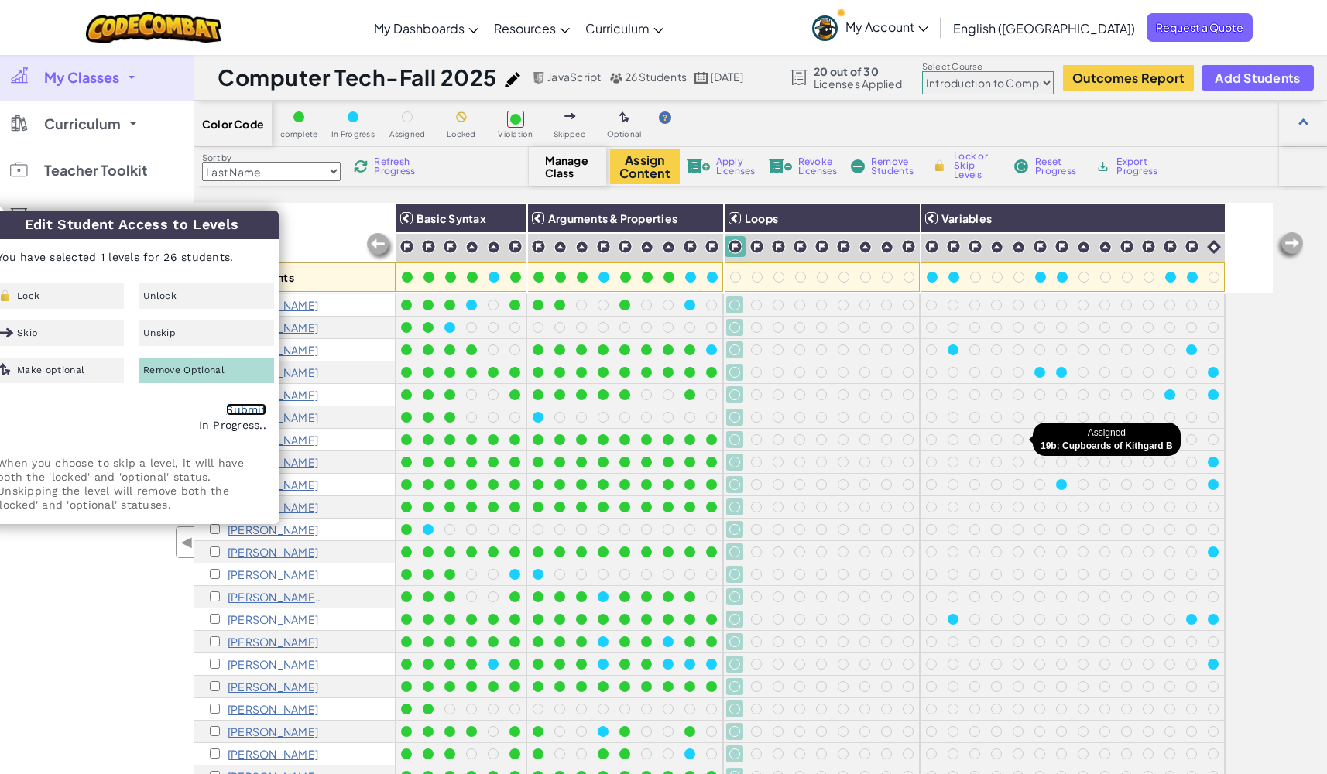
checkbox input "false"
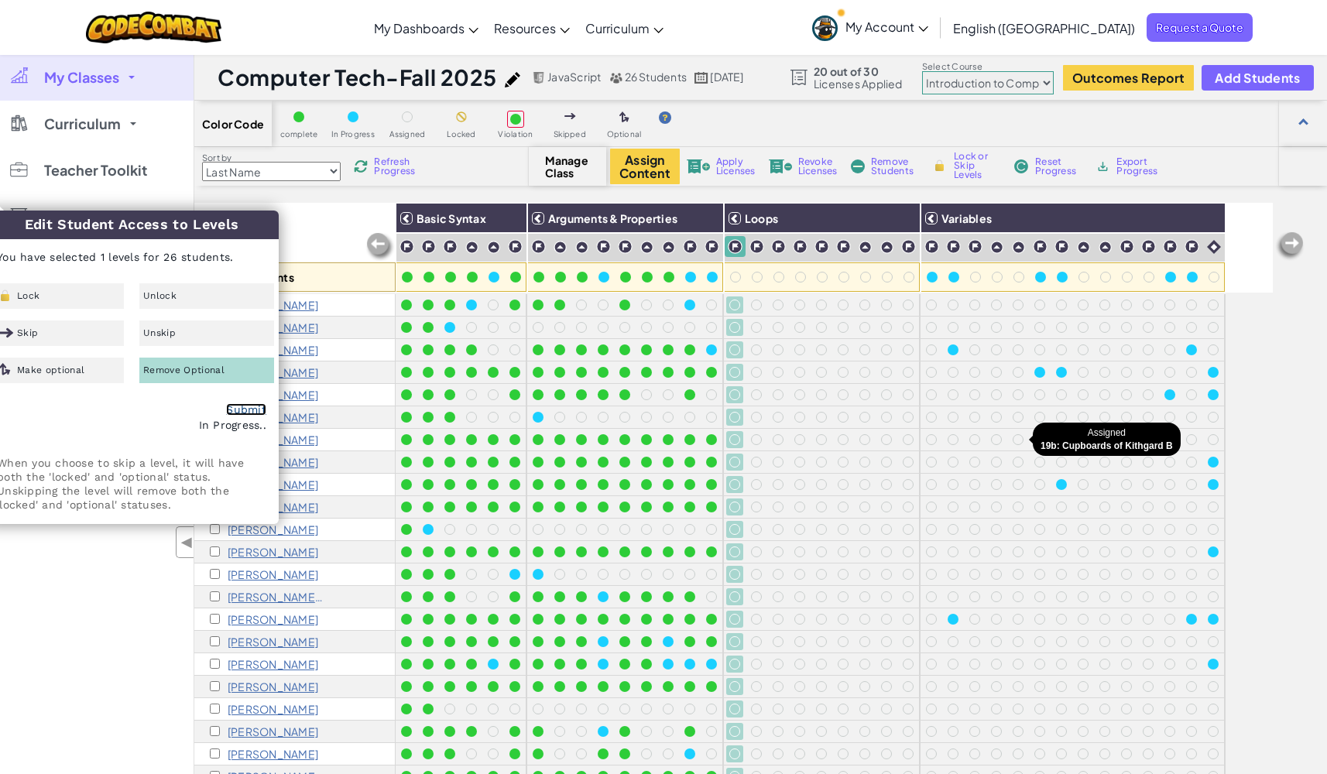
checkbox input "false"
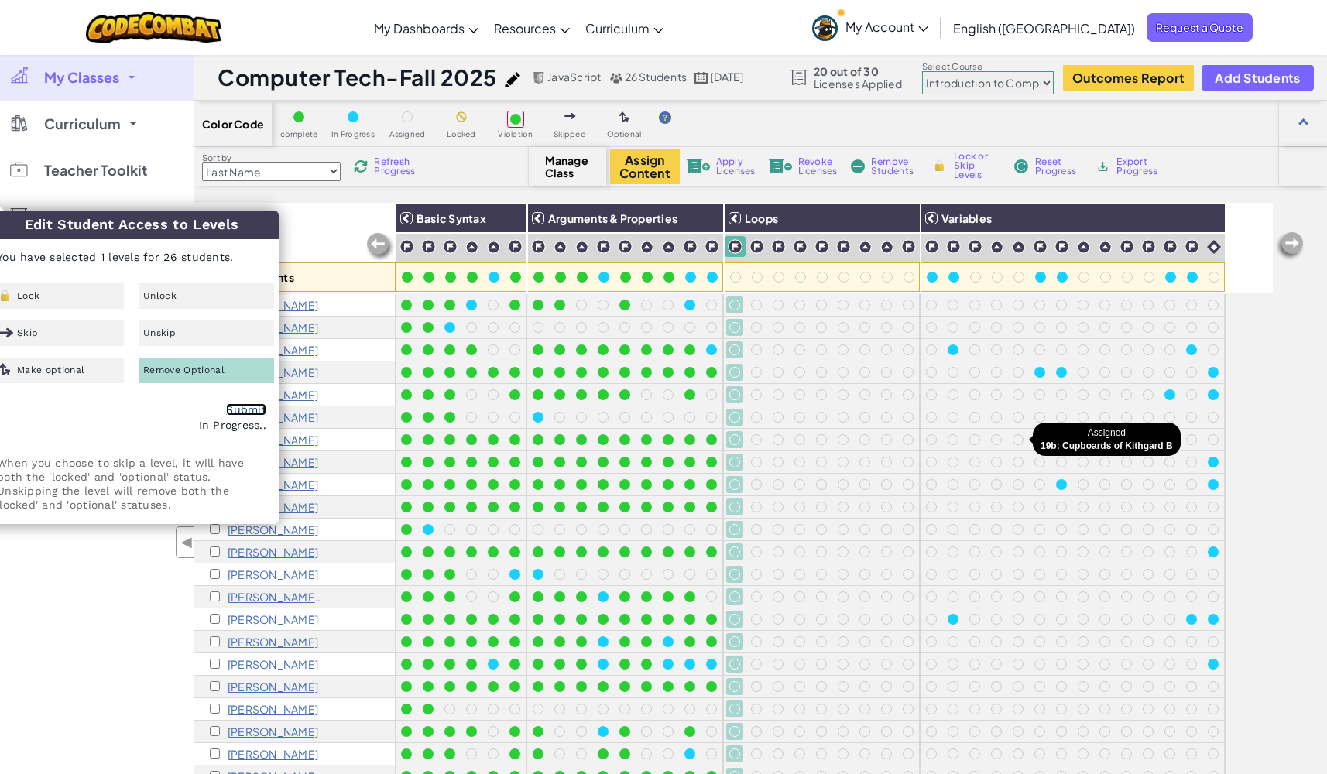
checkbox input "false"
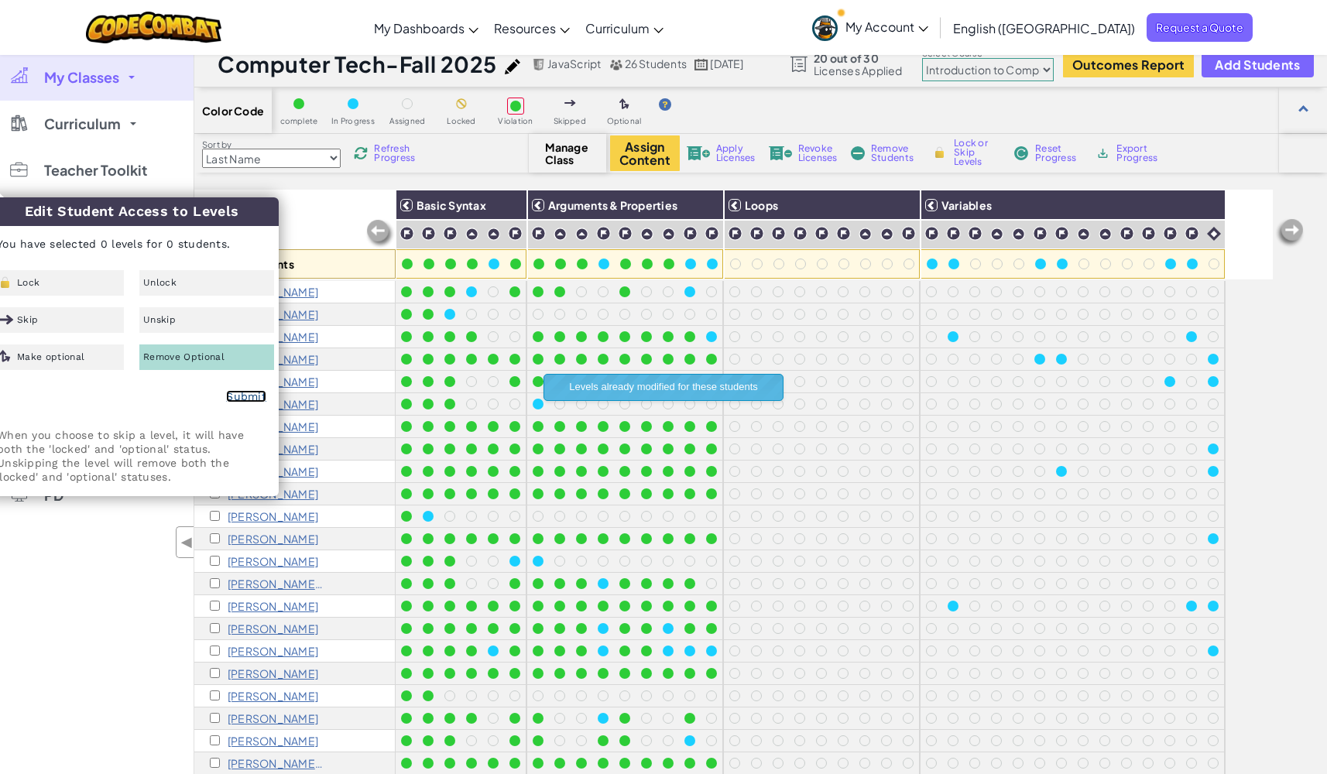
scroll to position [14, 0]
click at [807, 105] on div "Color Code complete In Progress Assigned Locked Violation Skipped Optional" at bounding box center [760, 110] width 1133 height 46
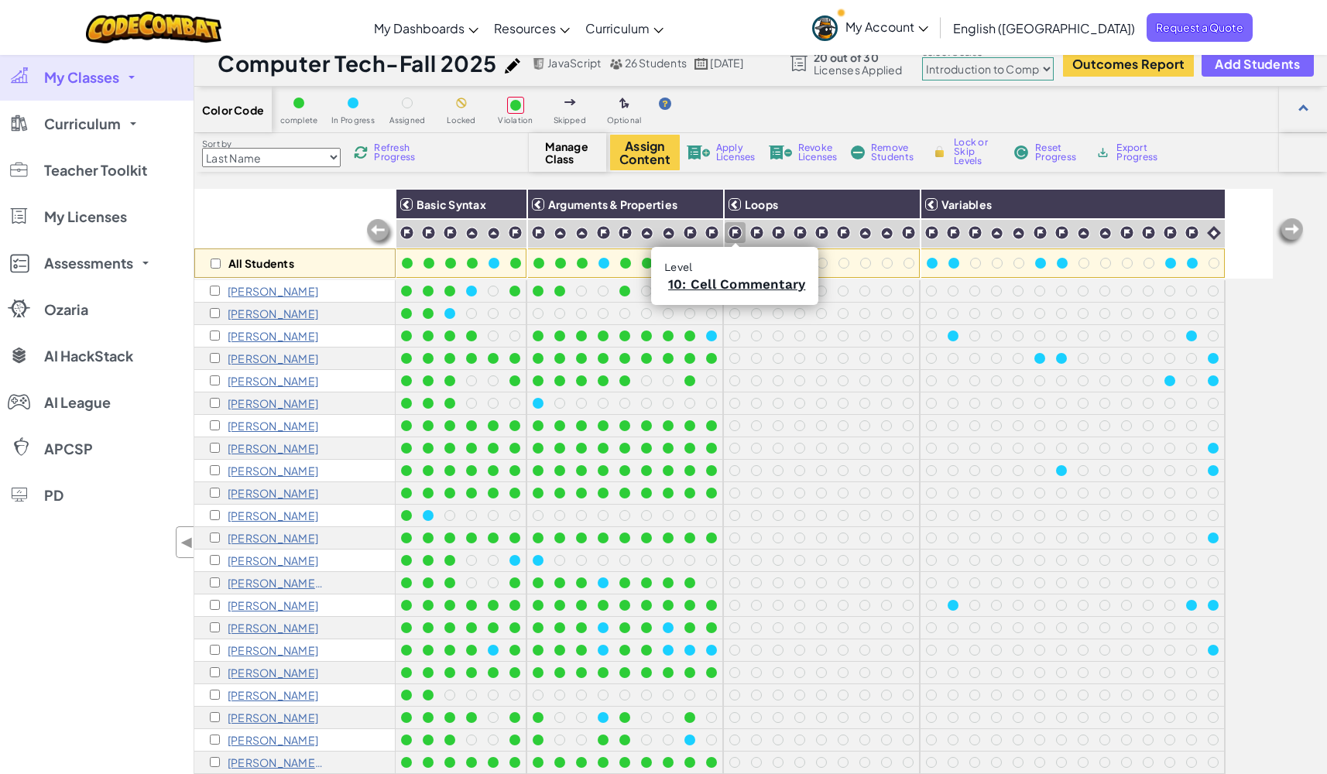
click at [733, 231] on img at bounding box center [735, 232] width 15 height 15
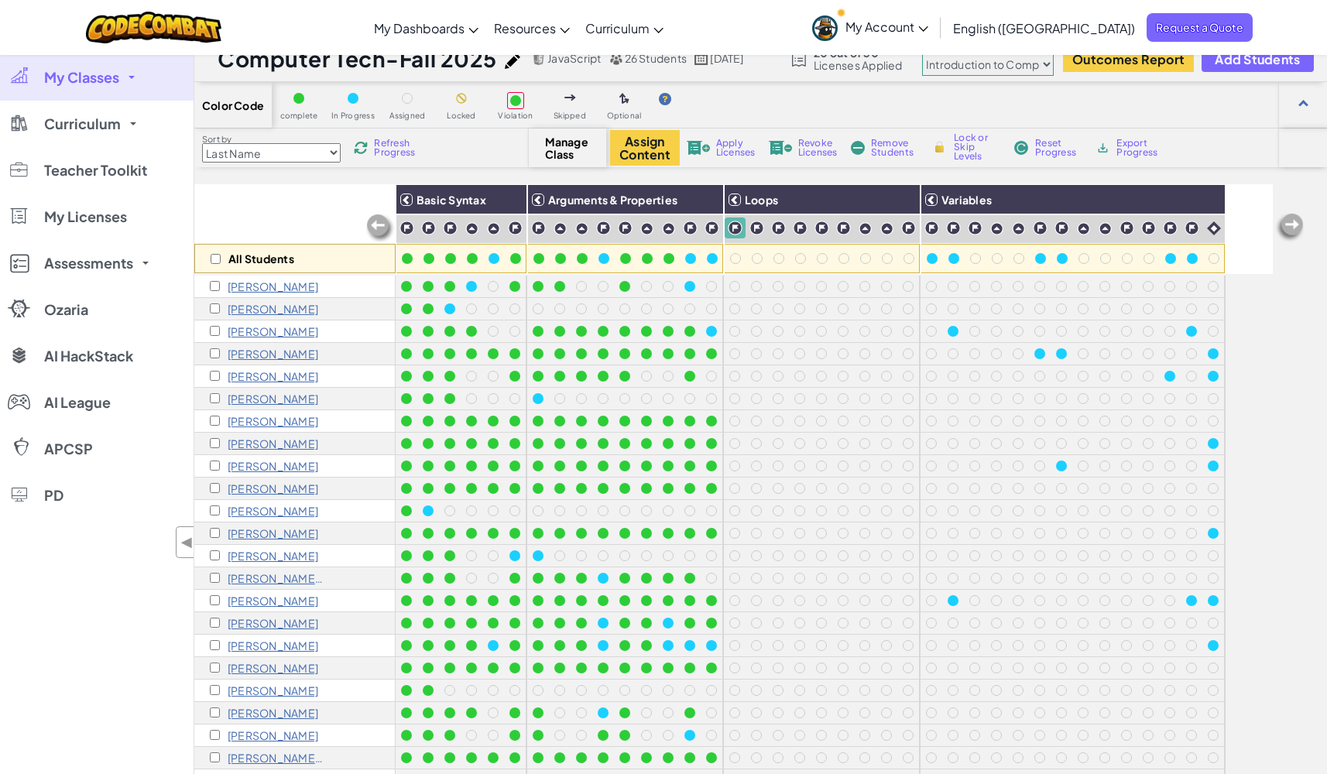
scroll to position [0, 0]
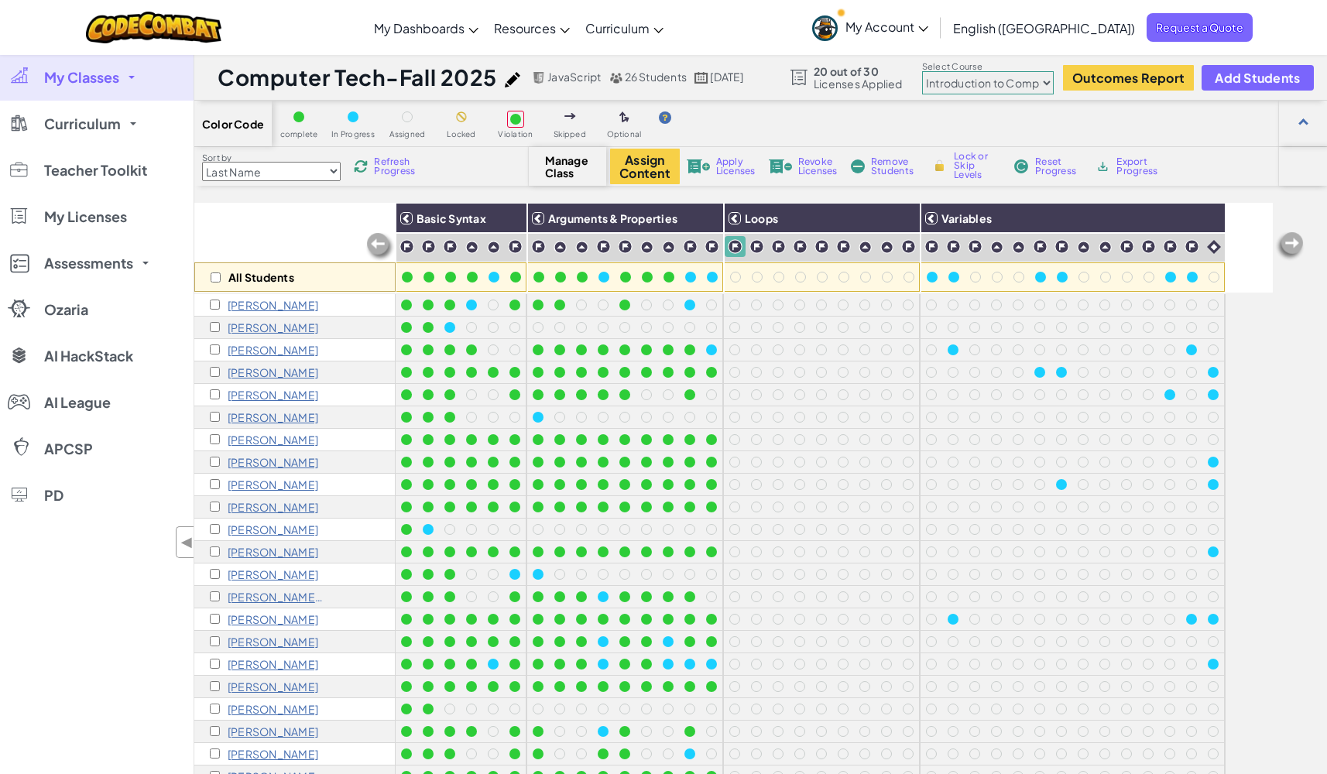
click at [1048, 86] on select "Junior Introduction to Computer Science Game Development 1 Web Development 1 Co…" at bounding box center [988, 82] width 132 height 23
select select "65f32b6c87c07dbeb5ba1936"
click at [923, 71] on select "Junior Introduction to Computer Science Game Development 1 Web Development 1 Co…" at bounding box center [988, 82] width 132 height 23
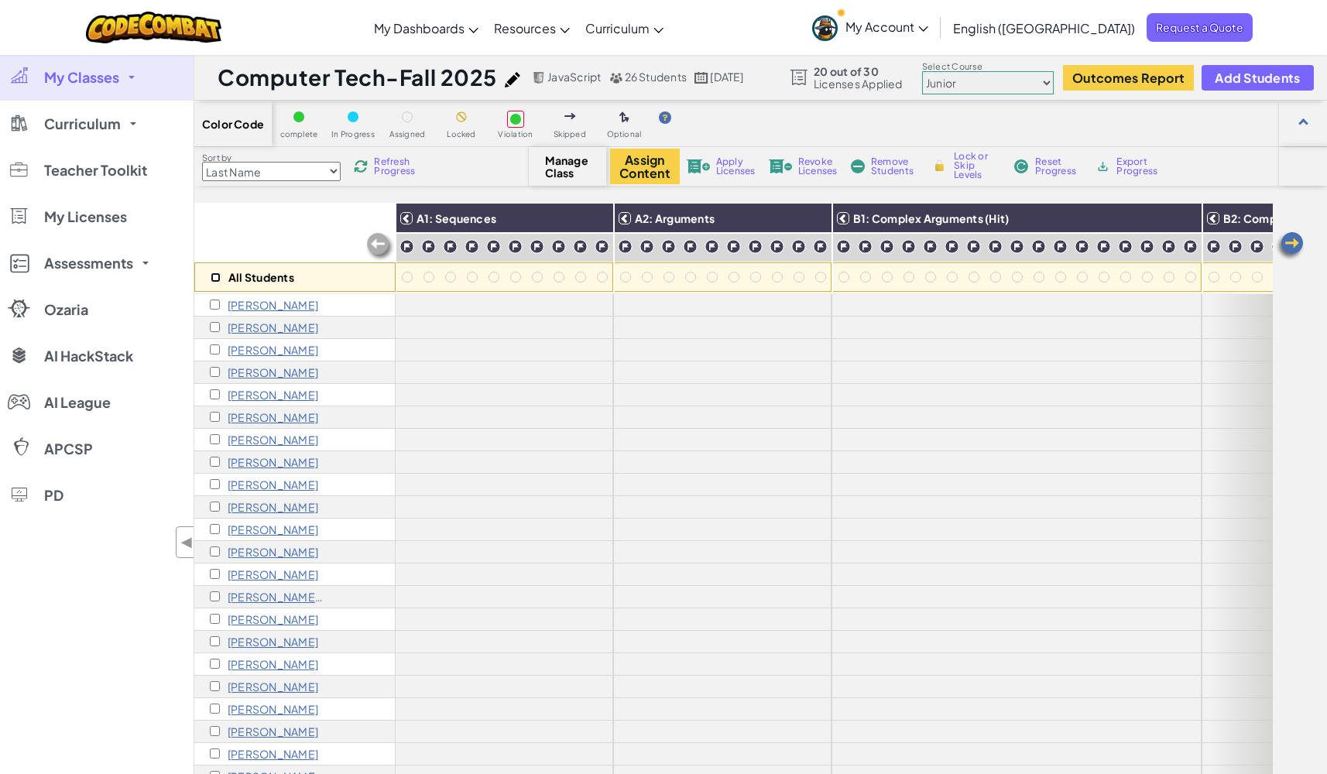
click at [215, 274] on input "checkbox" at bounding box center [216, 278] width 10 height 10
checkbox input "true"
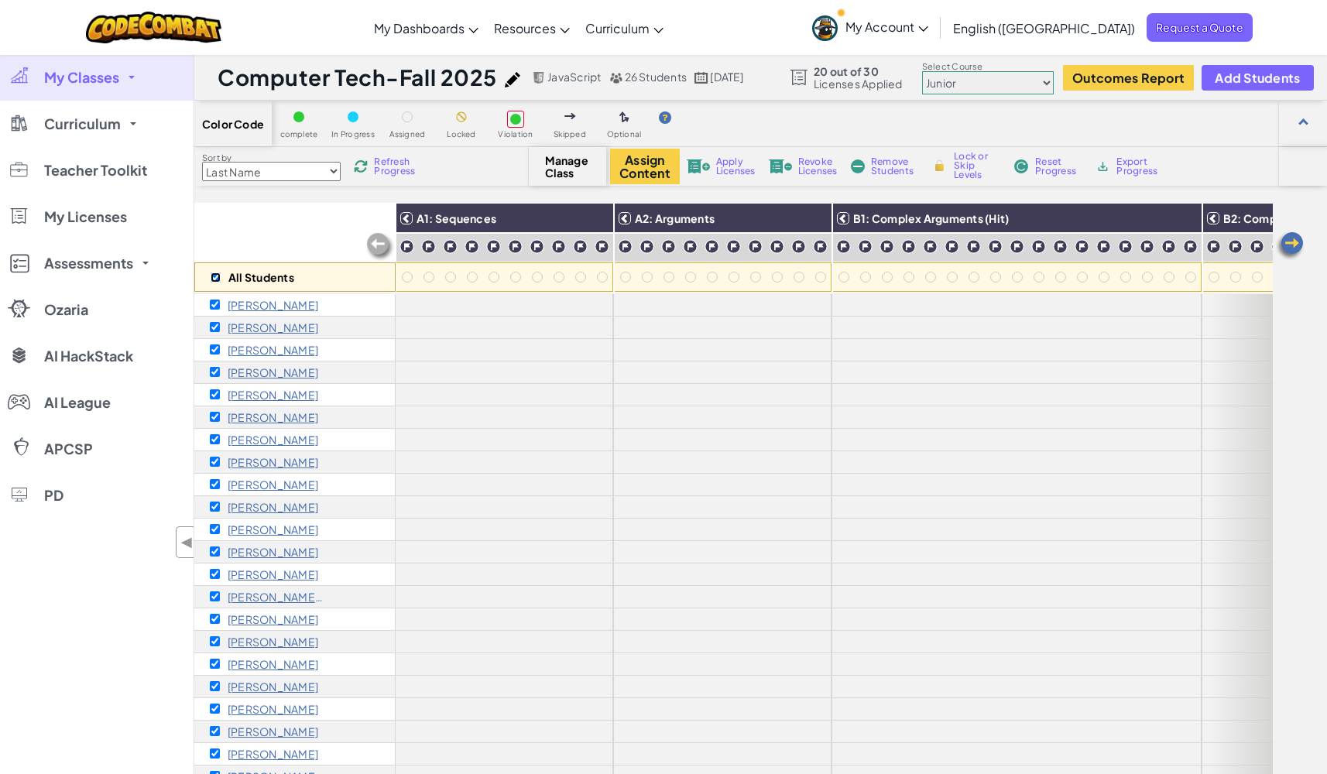
checkbox input "true"
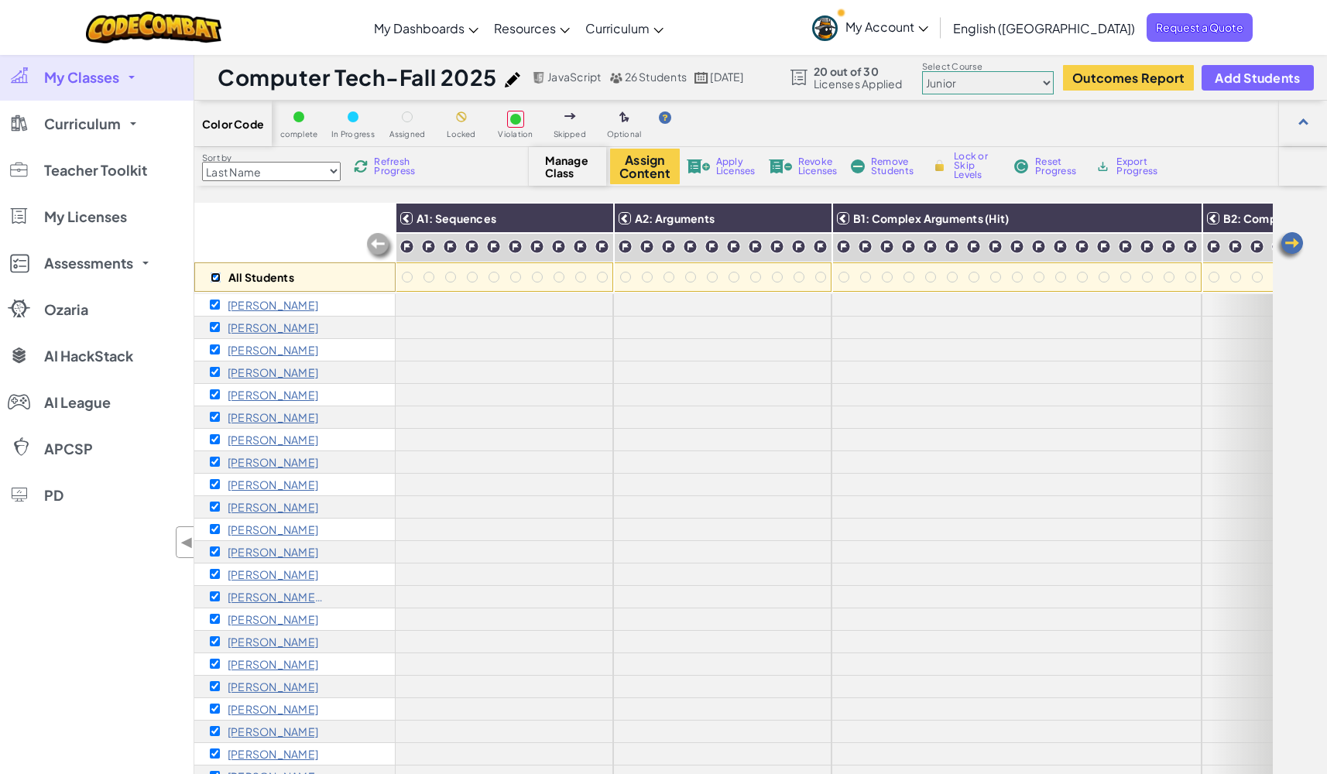
checkbox input "true"
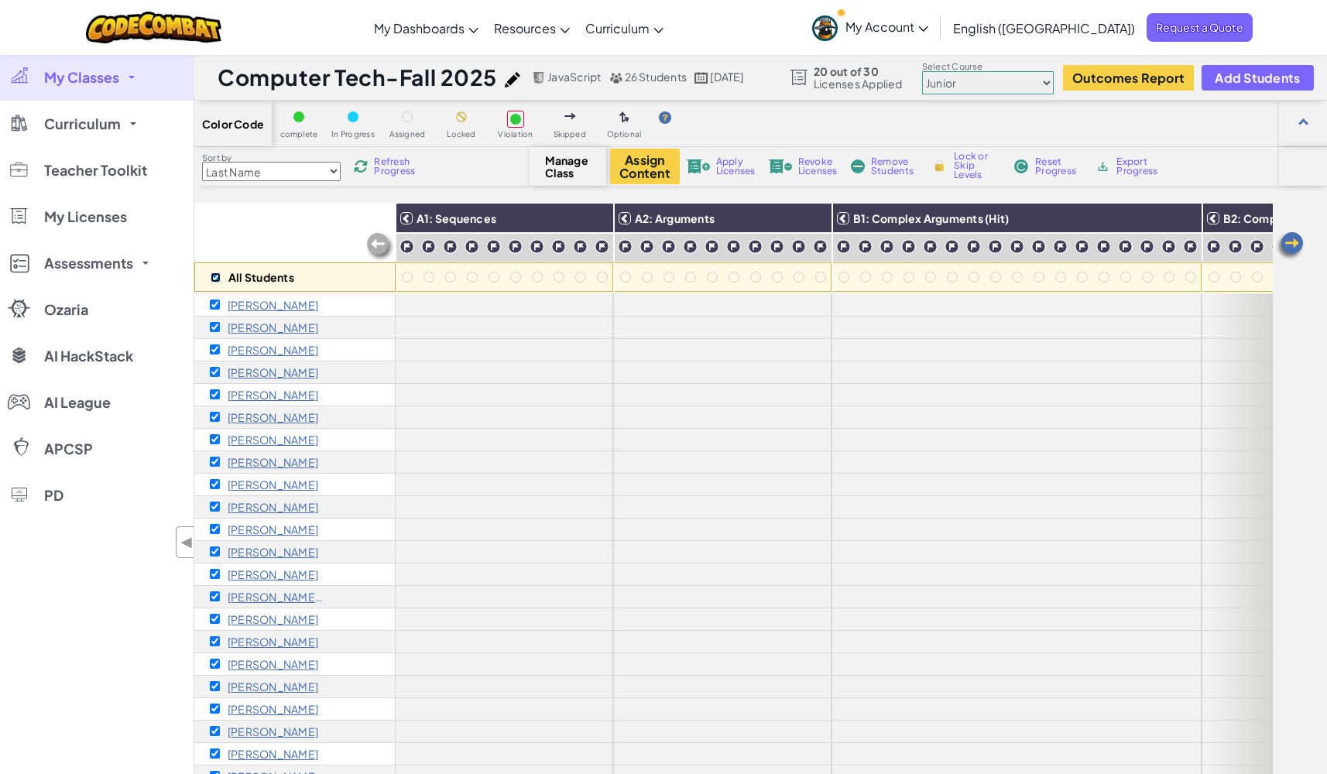
checkbox input "true"
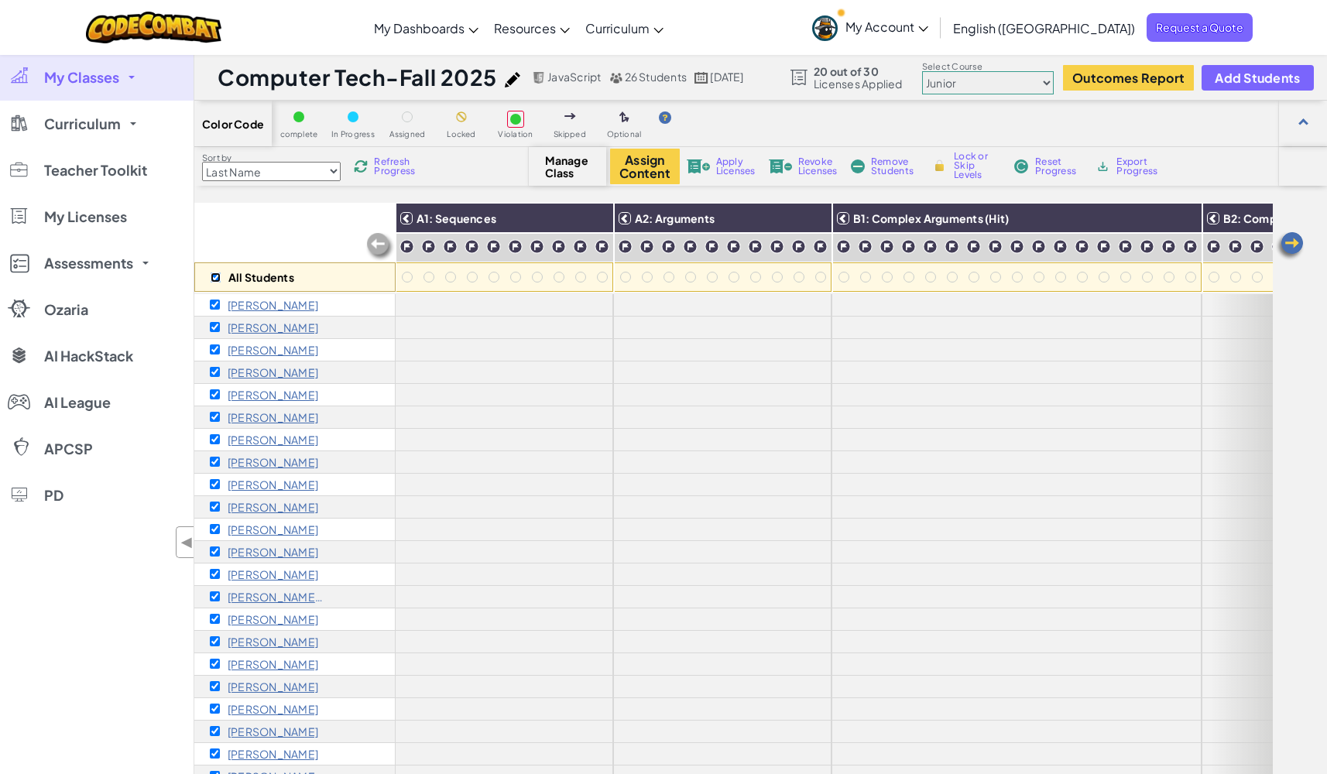
checkbox input "true"
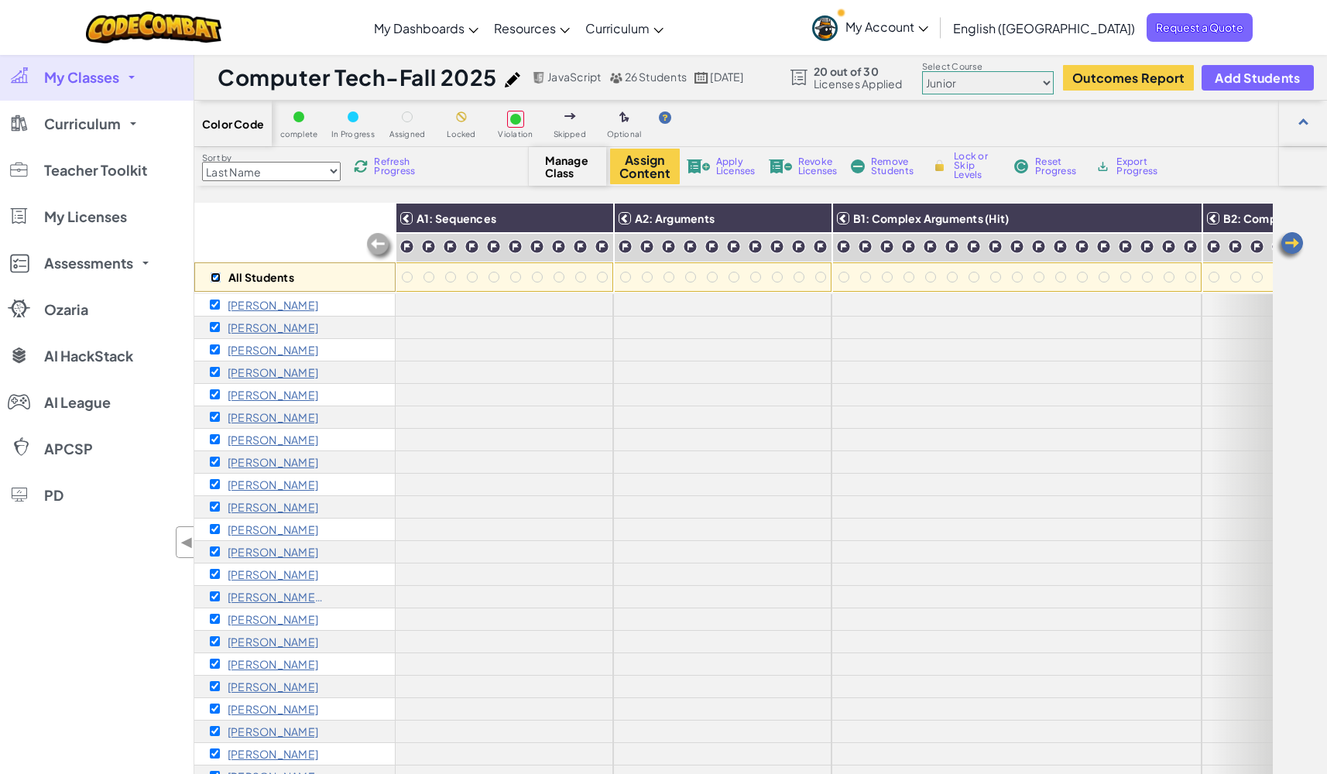
checkbox input "true"
click at [652, 170] on button "Assign Content" at bounding box center [645, 167] width 70 height 36
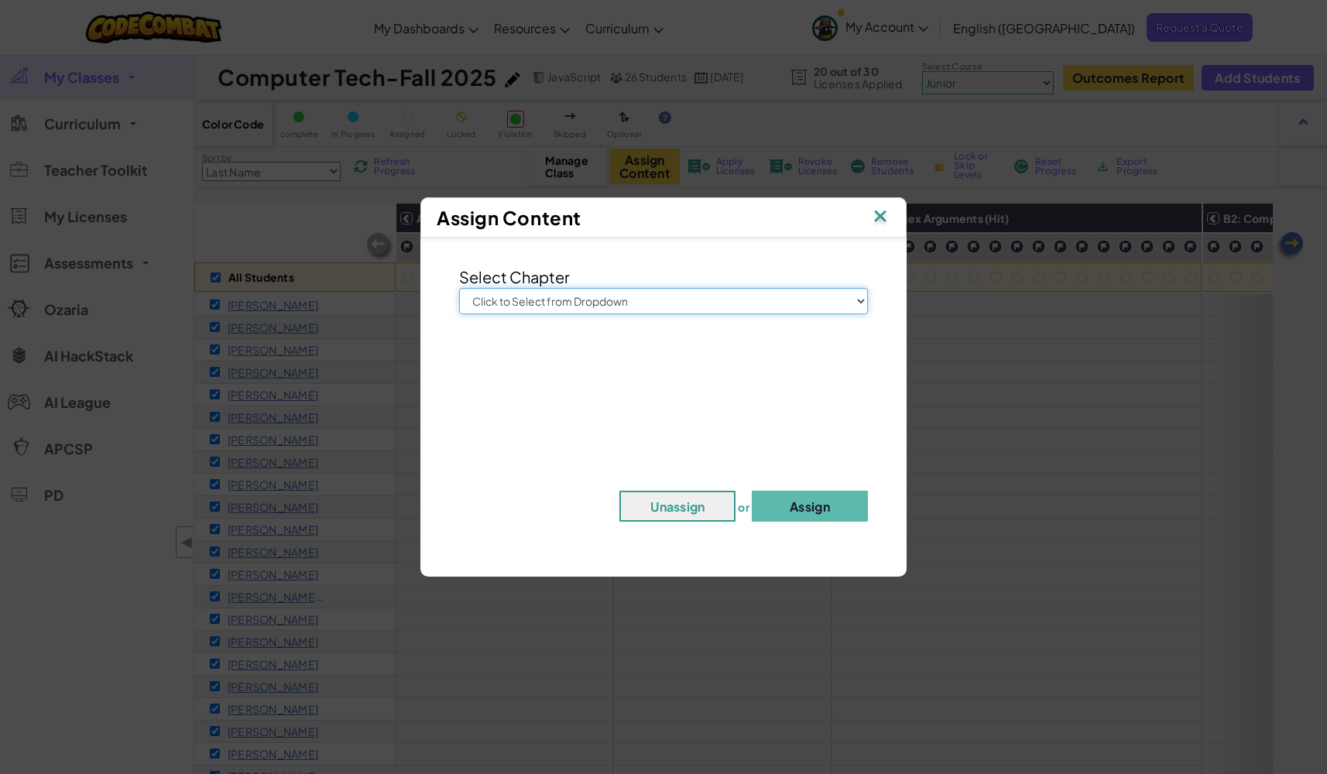
click at [853, 300] on select "Click to Select from Dropdown Junior Introduction to Computer Science Game Deve…" at bounding box center [663, 301] width 409 height 26
select select "Junior"
click at [459, 288] on select "Click to Select from Dropdown Junior Introduction to Computer Science Game Deve…" at bounding box center [663, 301] width 409 height 26
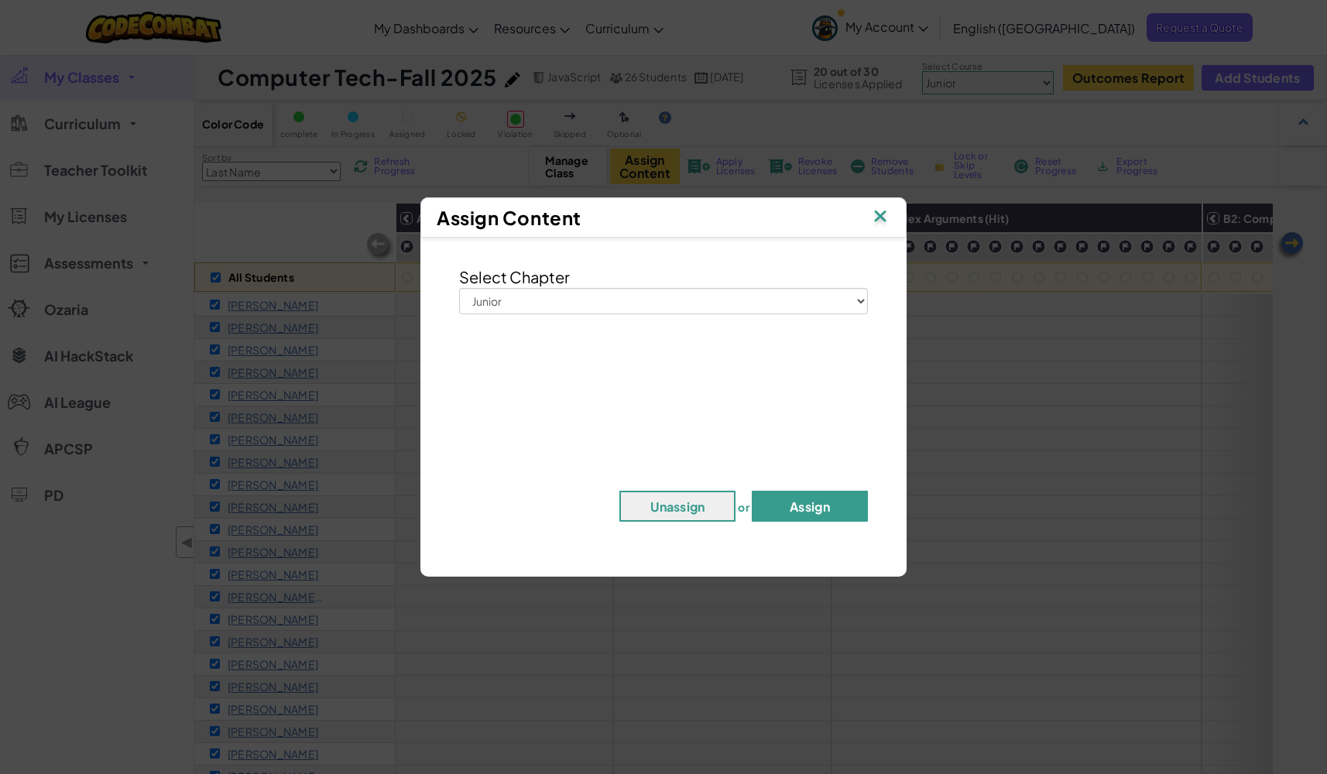
click at [813, 503] on button "Assign" at bounding box center [810, 506] width 116 height 31
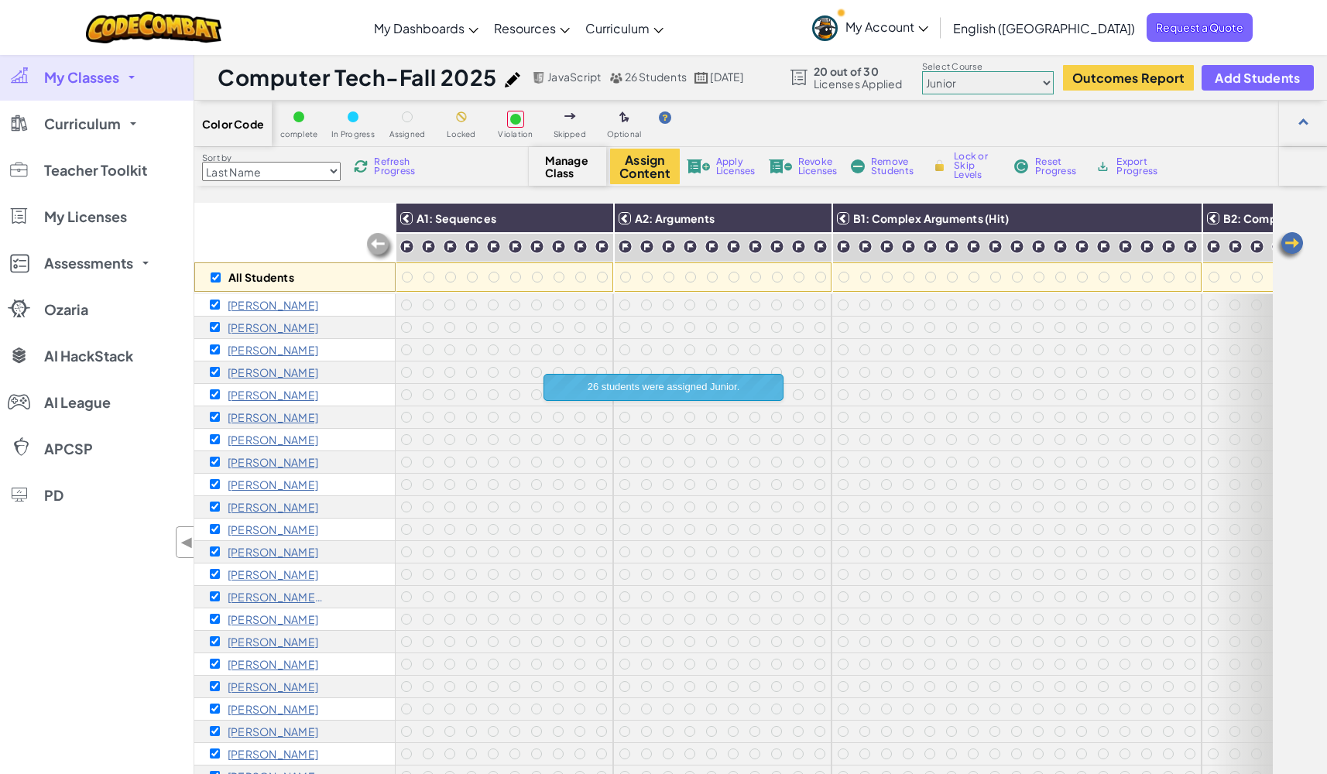
click at [479, 174] on div "Sort by Last Name first Name Progress (High to Low) Progress (Low to Hight) Ref…" at bounding box center [361, 166] width 335 height 29
click at [479, 157] on div "Sort by Last Name first Name Progress (High to Low) Progress (Low to Hight) Ref…" at bounding box center [361, 166] width 335 height 29
click at [400, 171] on span "Refresh Progress" at bounding box center [398, 166] width 48 height 19
click at [1029, 84] on select "Junior Introduction to Computer Science Game Development 1 Web Development 1 Co…" at bounding box center [988, 82] width 132 height 23
select select "560f1a9f22961295f9427742"
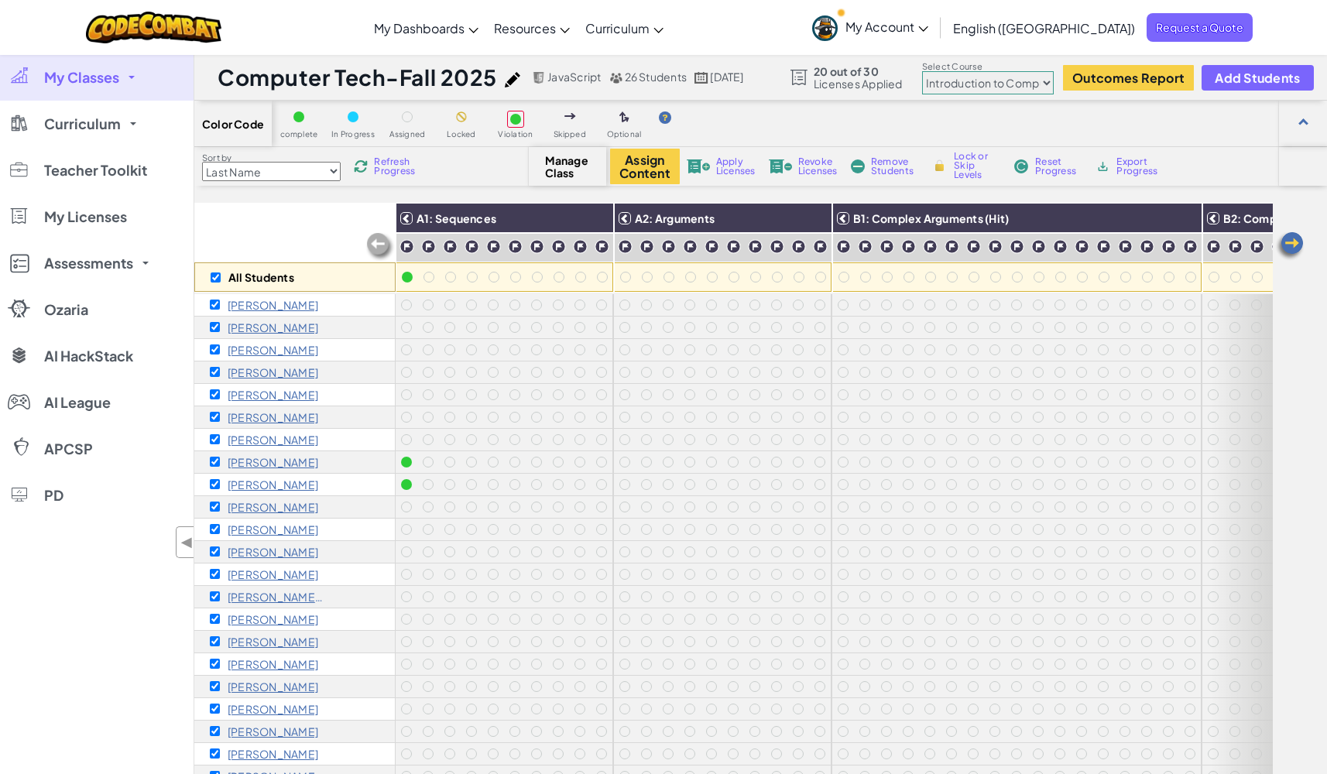
click at [923, 71] on select "Junior Introduction to Computer Science Game Development 1 Web Development 1 Co…" at bounding box center [988, 82] width 132 height 23
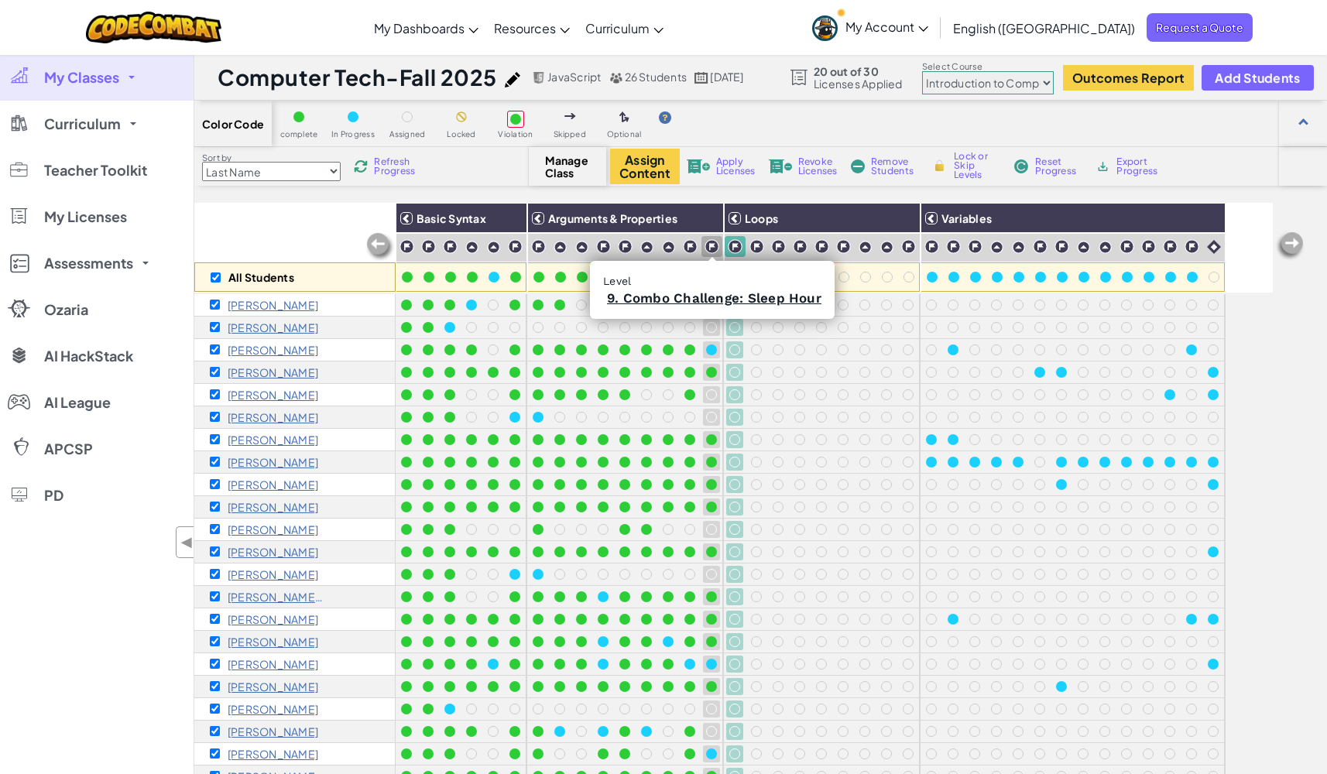
click at [715, 248] on img at bounding box center [712, 246] width 15 height 15
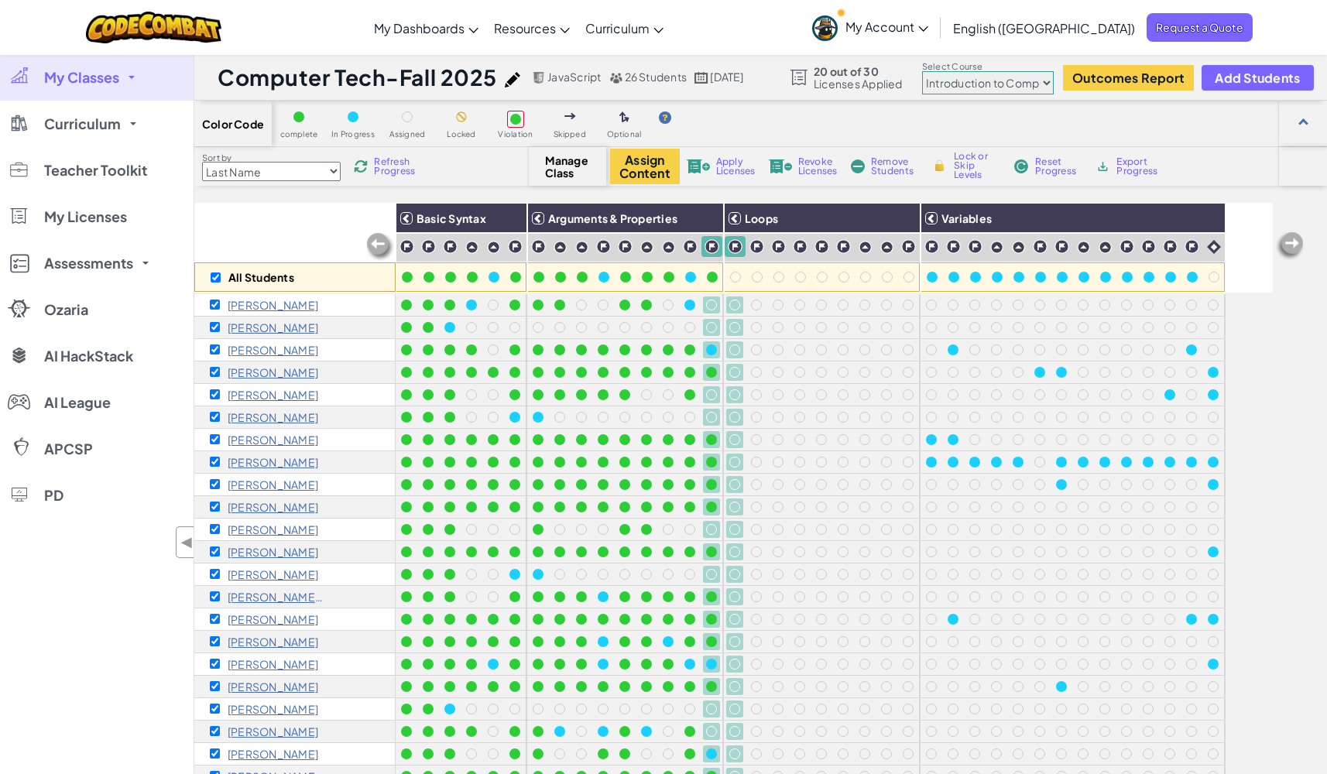
click at [713, 246] on img at bounding box center [712, 246] width 15 height 15
click at [707, 197] on div "Color Code complete In Progress Assigned Locked Violation Skipped Optional Sort…" at bounding box center [760, 509] width 1133 height 816
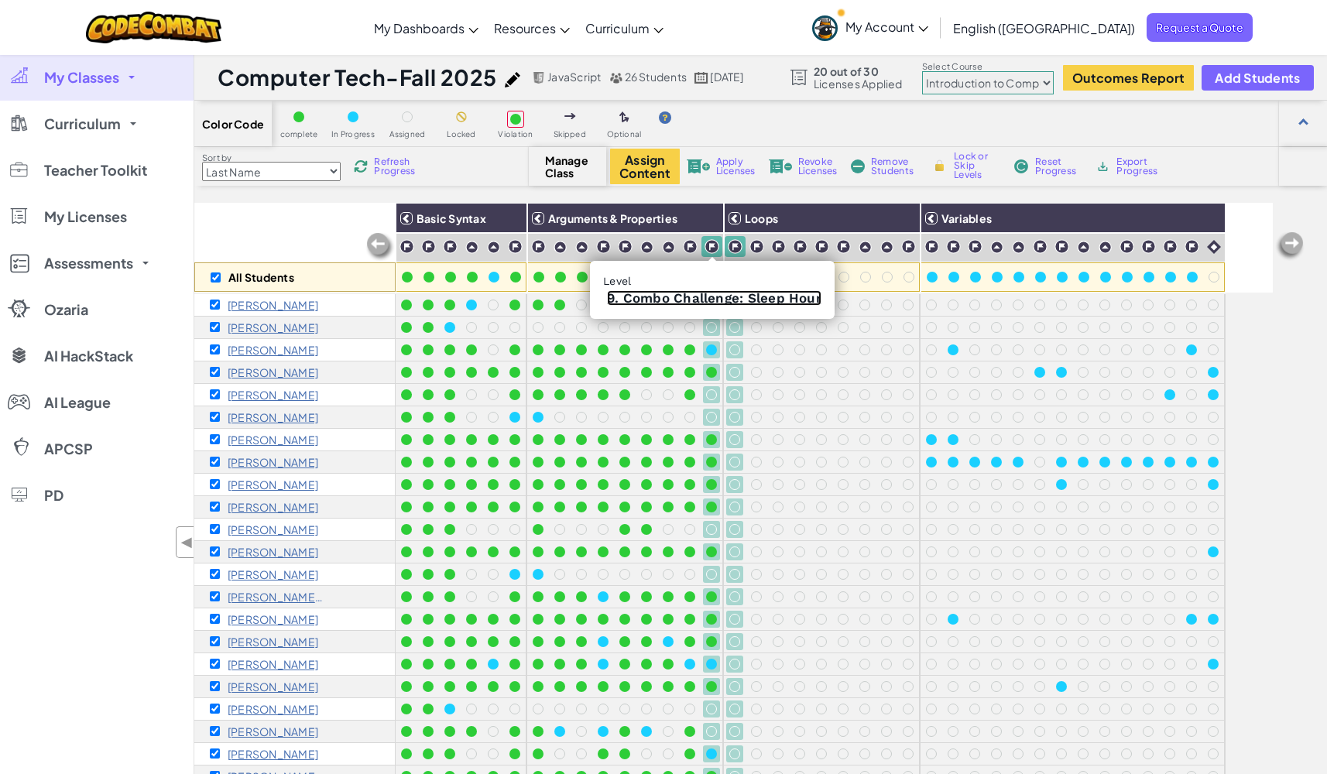
click at [714, 298] on link "9. Combo Challenge: Sleep Hour" at bounding box center [714, 297] width 215 height 15
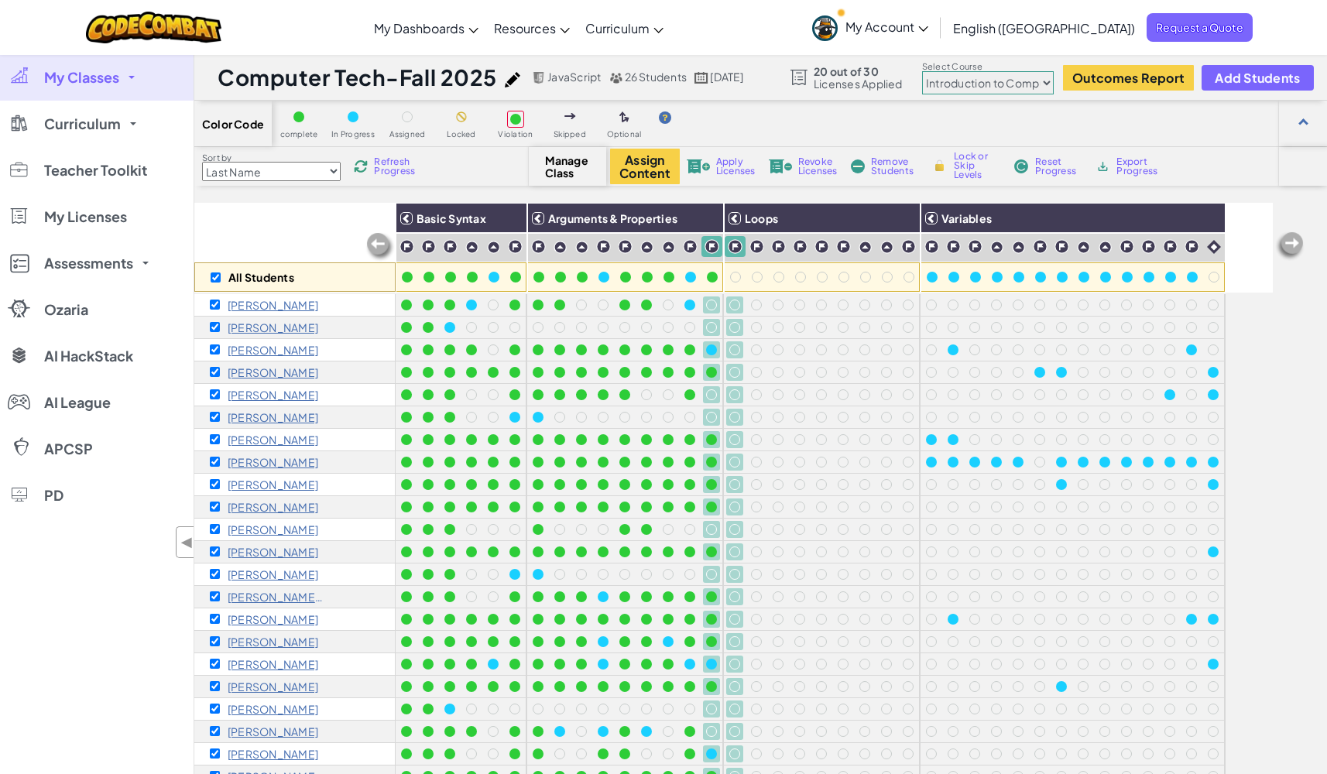
click at [750, 188] on div "Color Code complete In Progress Assigned Locked Violation Skipped Optional Sort…" at bounding box center [760, 509] width 1133 height 816
